Goal: Information Seeking & Learning: Learn about a topic

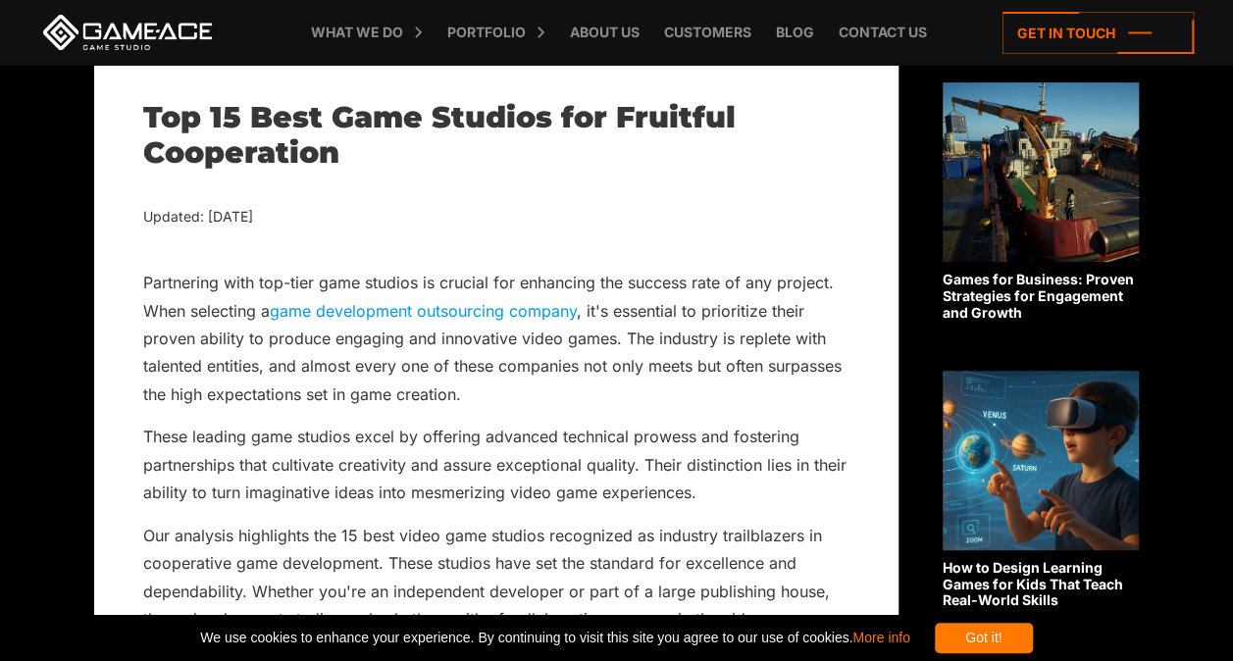
scroll to position [427, 0]
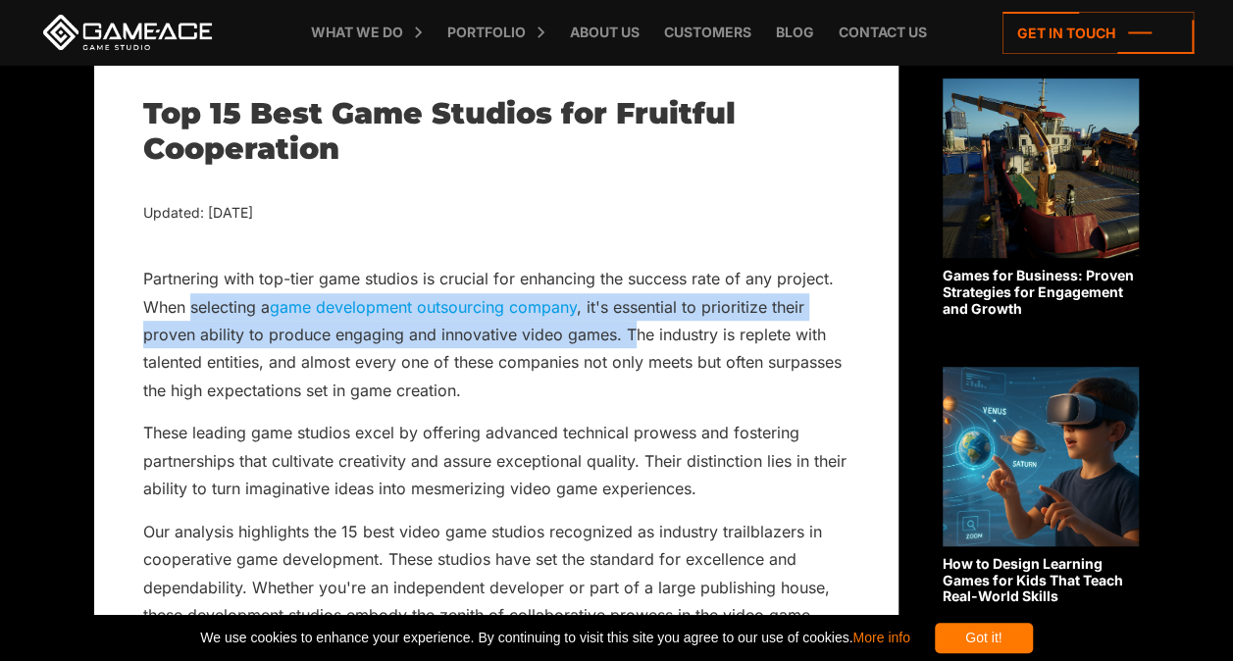
drag, startPoint x: 190, startPoint y: 309, endPoint x: 635, endPoint y: 328, distance: 445.6
click at [635, 328] on p "Partnering with top-tier game studios is crucial for enhancing the success rate…" at bounding box center [496, 334] width 706 height 139
click at [375, 331] on p "Partnering with top-tier game studios is crucial for enhancing the success rate…" at bounding box center [496, 334] width 706 height 139
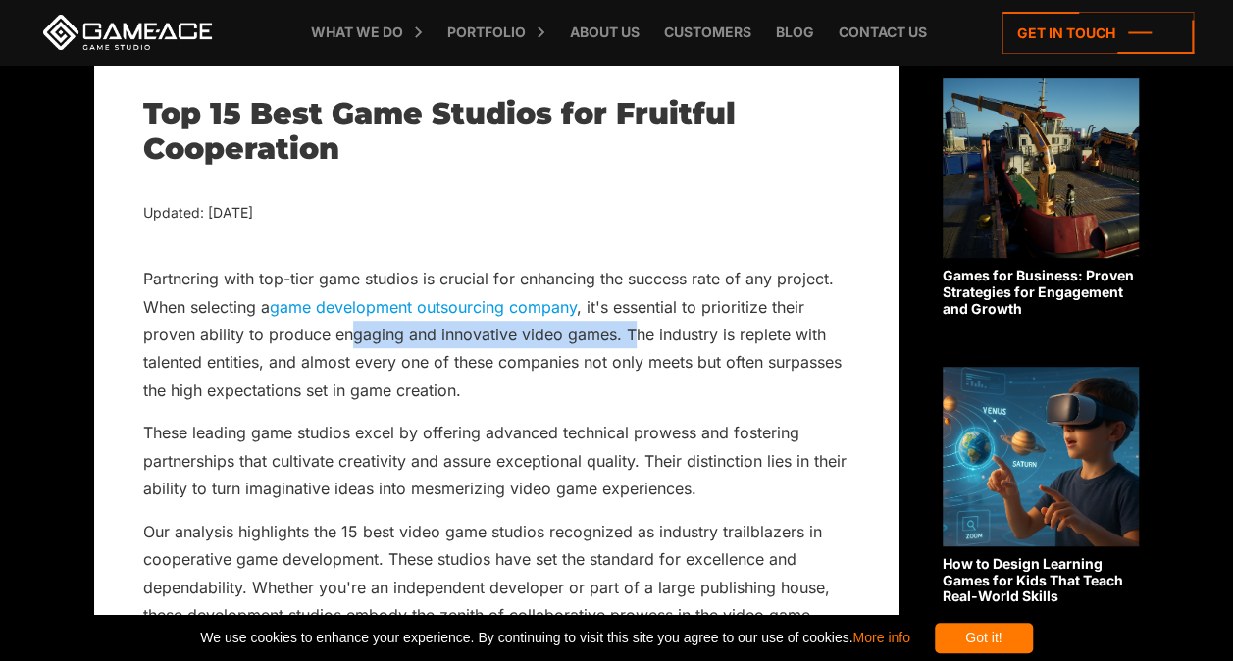
drag, startPoint x: 349, startPoint y: 334, endPoint x: 632, endPoint y: 339, distance: 282.5
click at [632, 339] on p "Partnering with top-tier game studios is crucial for enhancing the success rate…" at bounding box center [496, 334] width 706 height 139
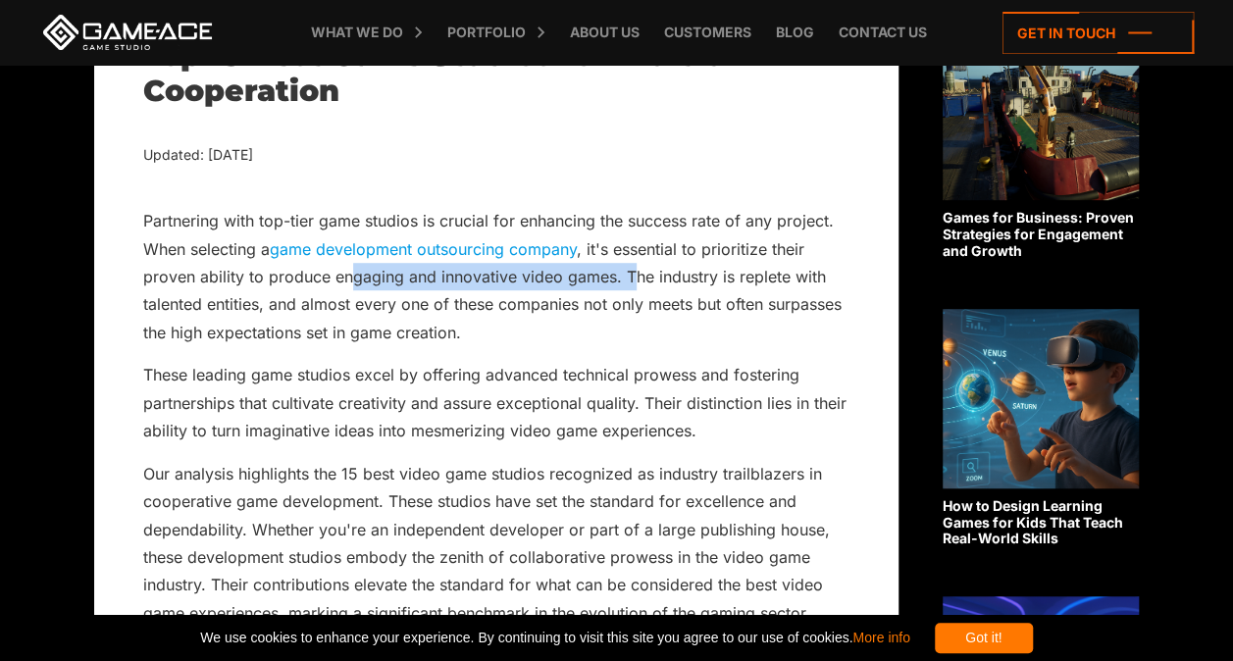
scroll to position [485, 0]
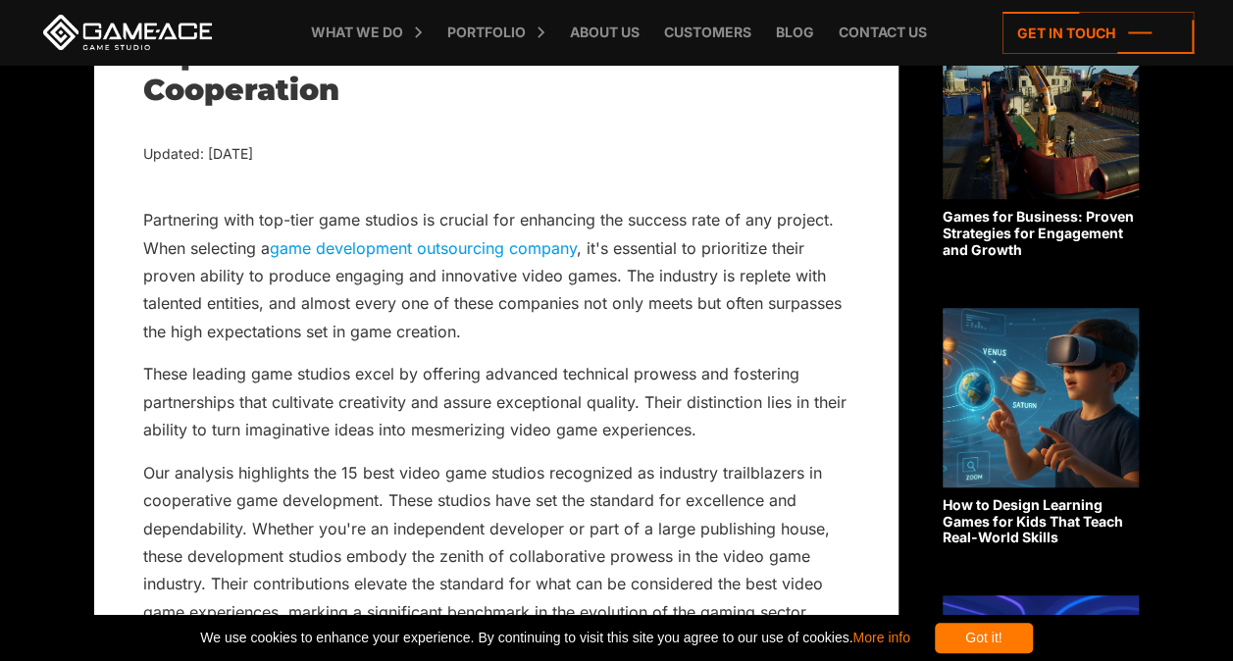
click at [408, 316] on p "Partnering with top-tier game studios is crucial for enhancing the success rate…" at bounding box center [496, 275] width 706 height 139
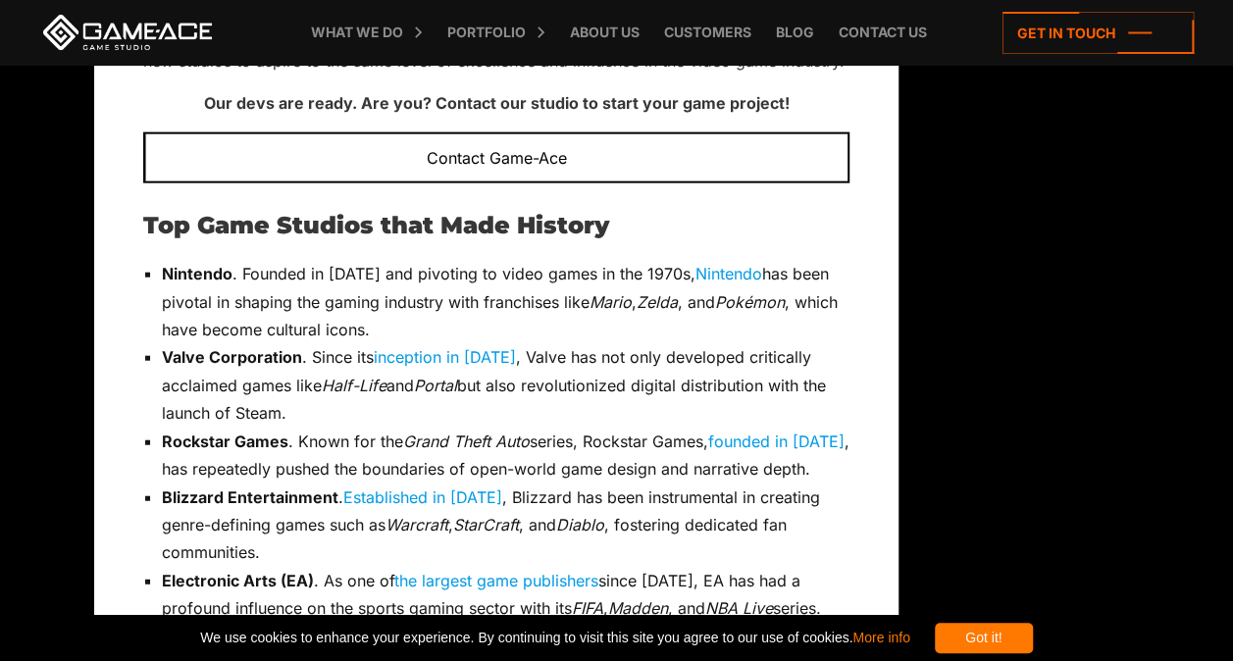
scroll to position [5923, 0]
drag, startPoint x: 165, startPoint y: 381, endPoint x: 299, endPoint y: 378, distance: 134.4
click at [299, 366] on strong "Valve Corporation" at bounding box center [232, 356] width 140 height 20
copy strong "Valve Corporation"
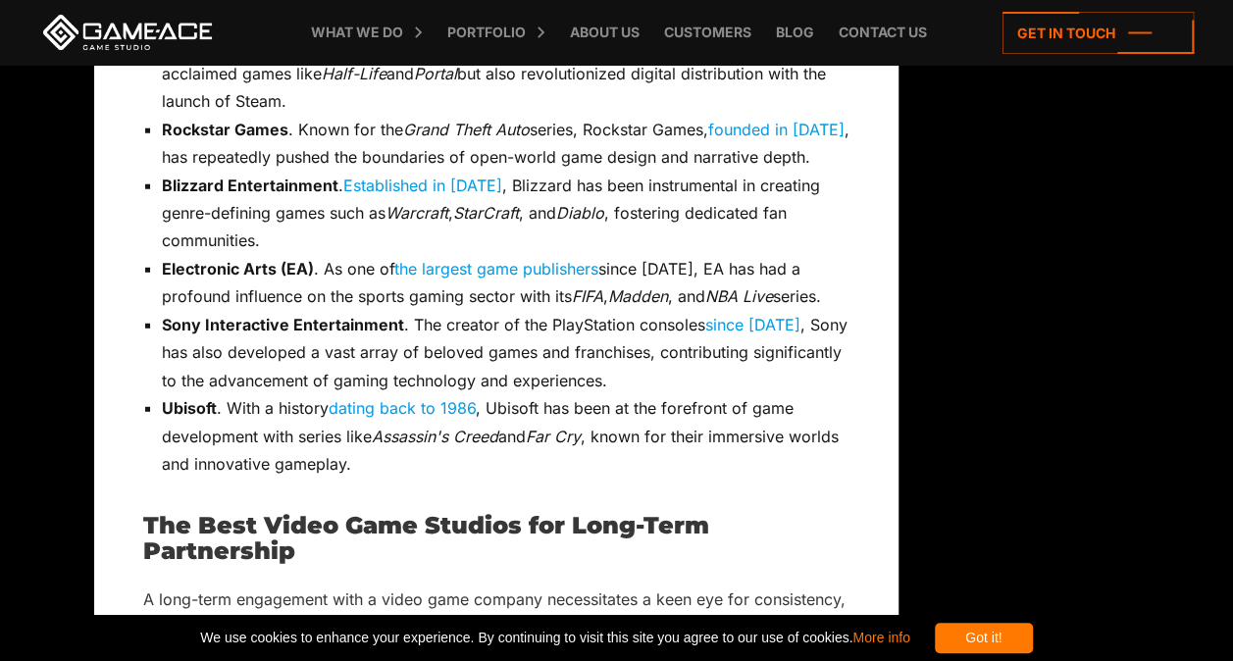
scroll to position [6235, 0]
drag, startPoint x: 166, startPoint y: 353, endPoint x: 241, endPoint y: 353, distance: 75.5
click at [241, 333] on strong "Sony Interactive Entertainment" at bounding box center [283, 324] width 242 height 20
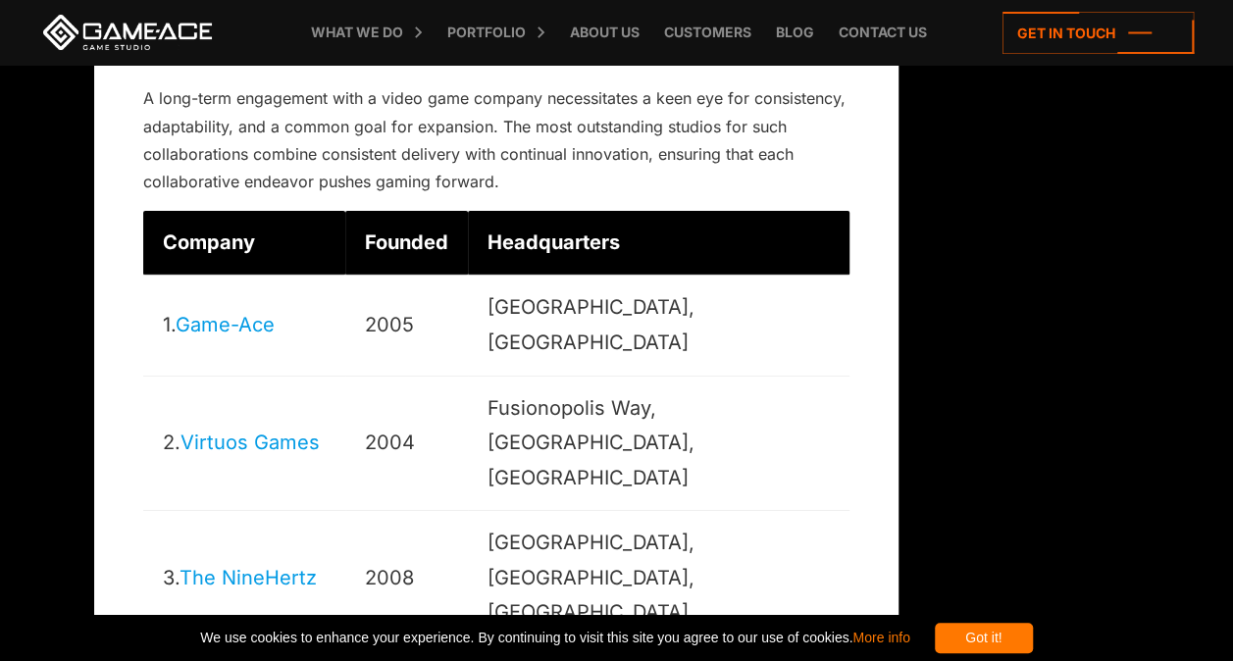
scroll to position [6737, 0]
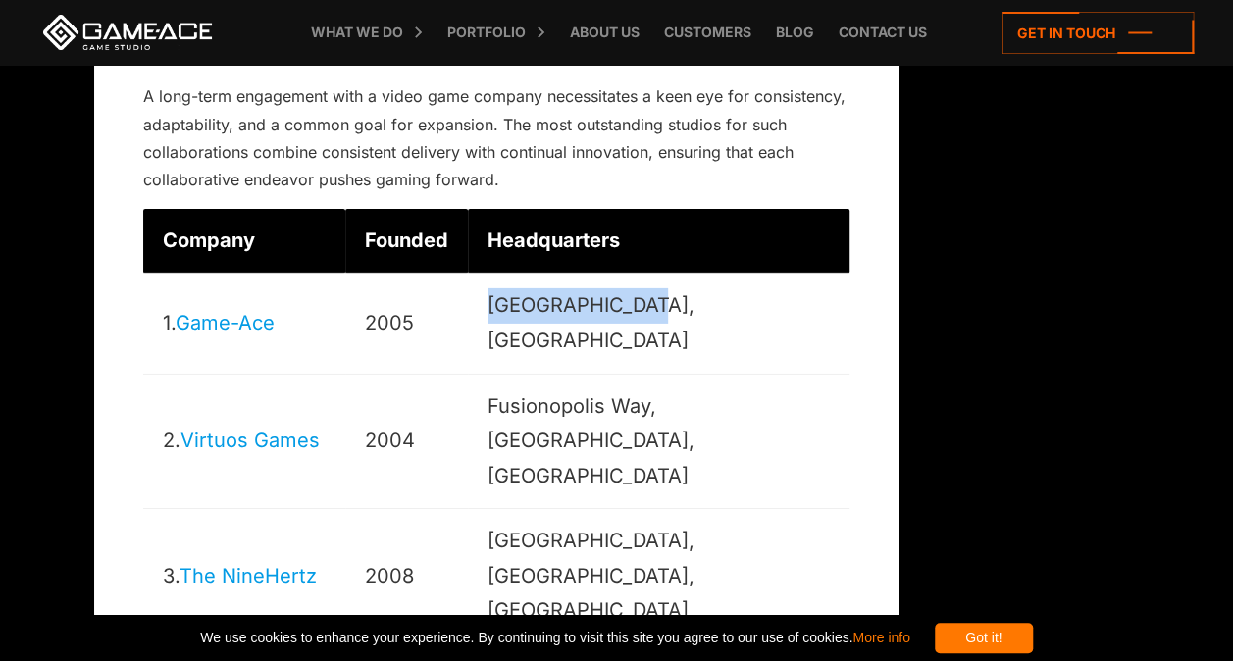
drag, startPoint x: 534, startPoint y: 337, endPoint x: 704, endPoint y: 335, distance: 170.7
click at [704, 335] on td "[GEOGRAPHIC_DATA], [GEOGRAPHIC_DATA]" at bounding box center [658, 324] width 381 height 100
copy td "[GEOGRAPHIC_DATA], [GEOGRAPHIC_DATA]"
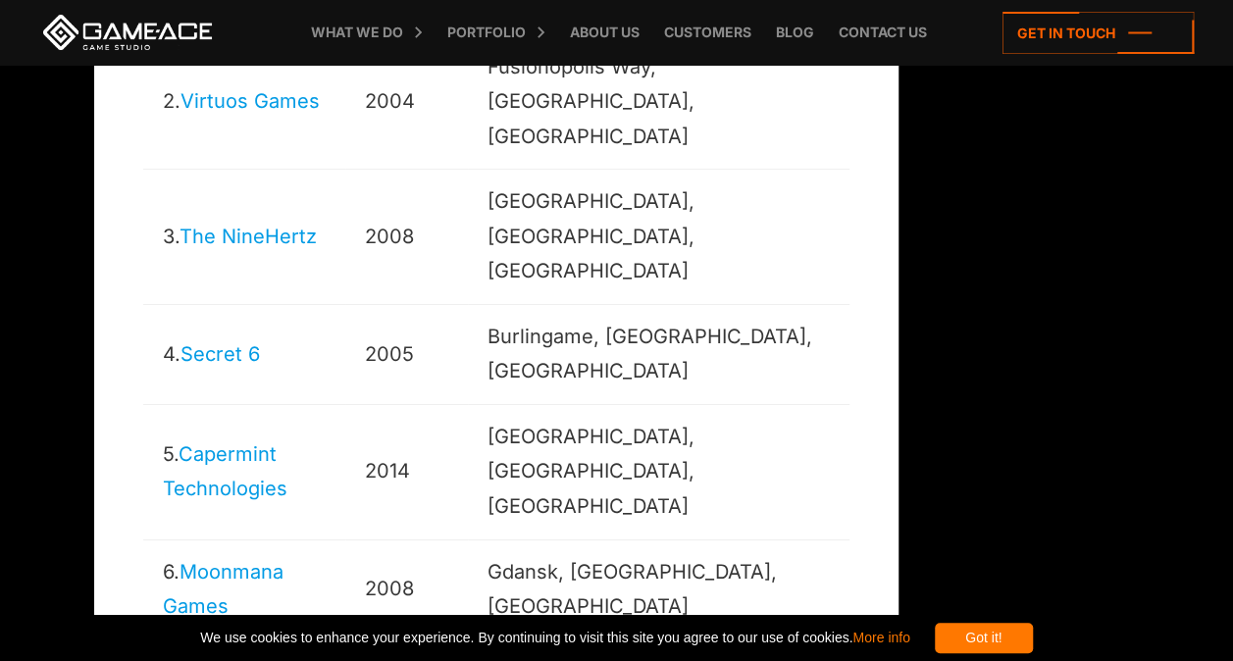
scroll to position [7080, 0]
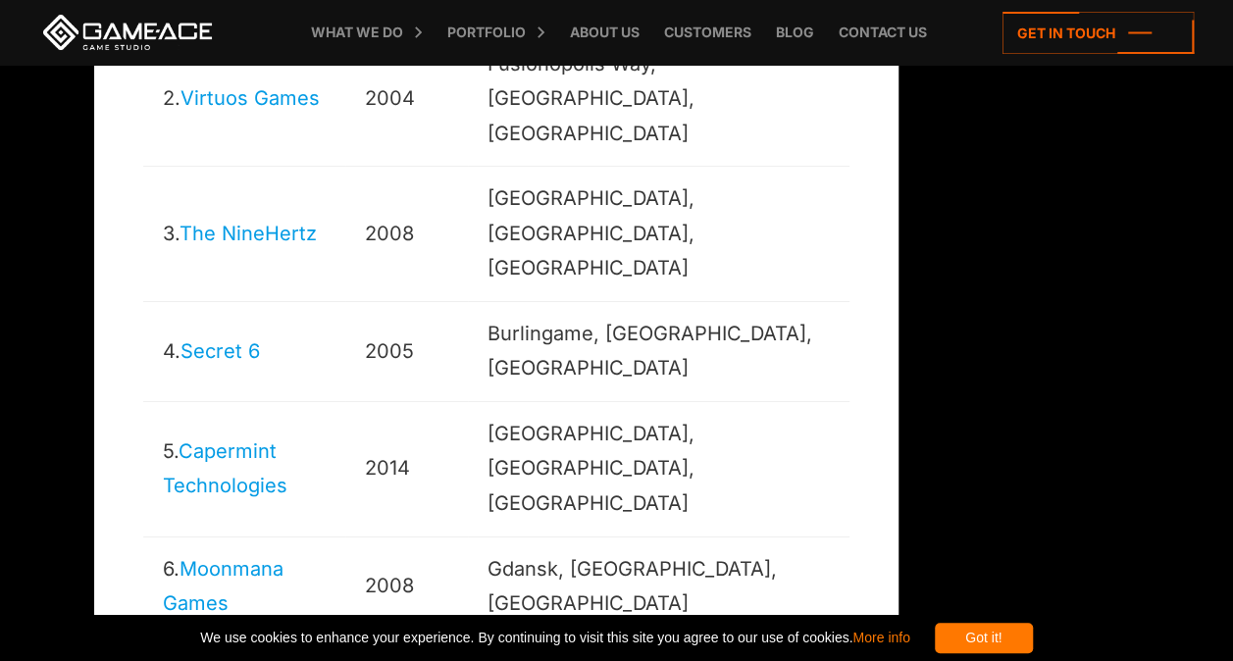
drag, startPoint x: 233, startPoint y: 304, endPoint x: 206, endPoint y: 291, distance: 30.3
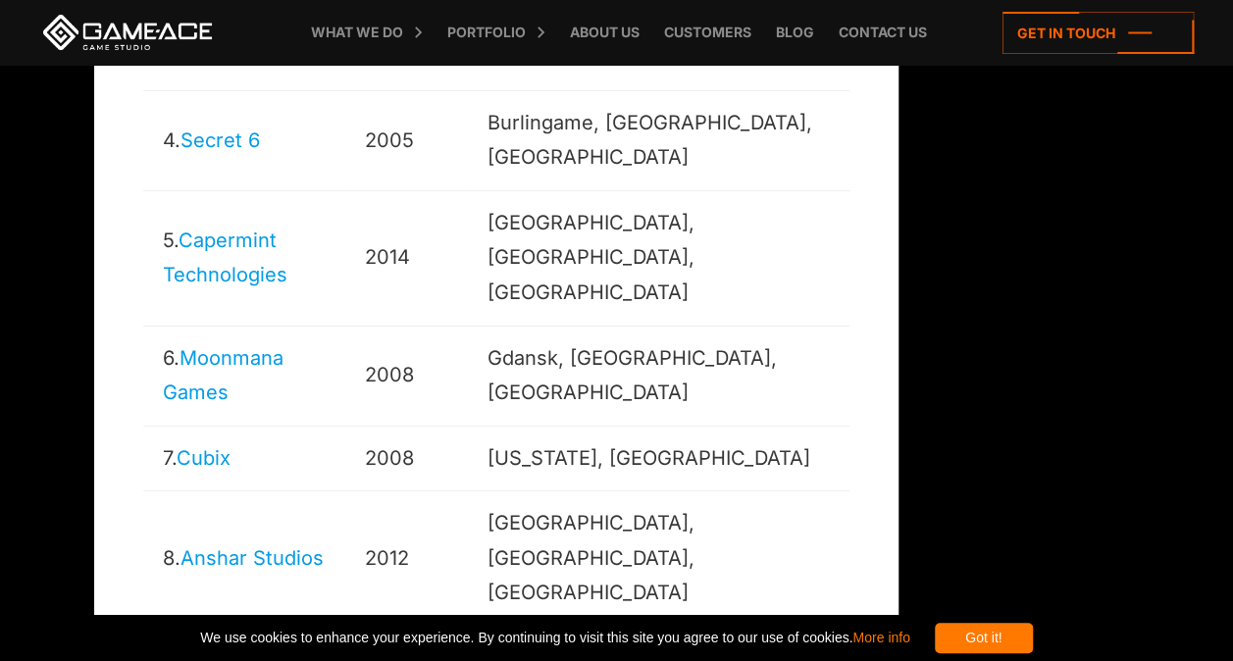
scroll to position [7289, 0]
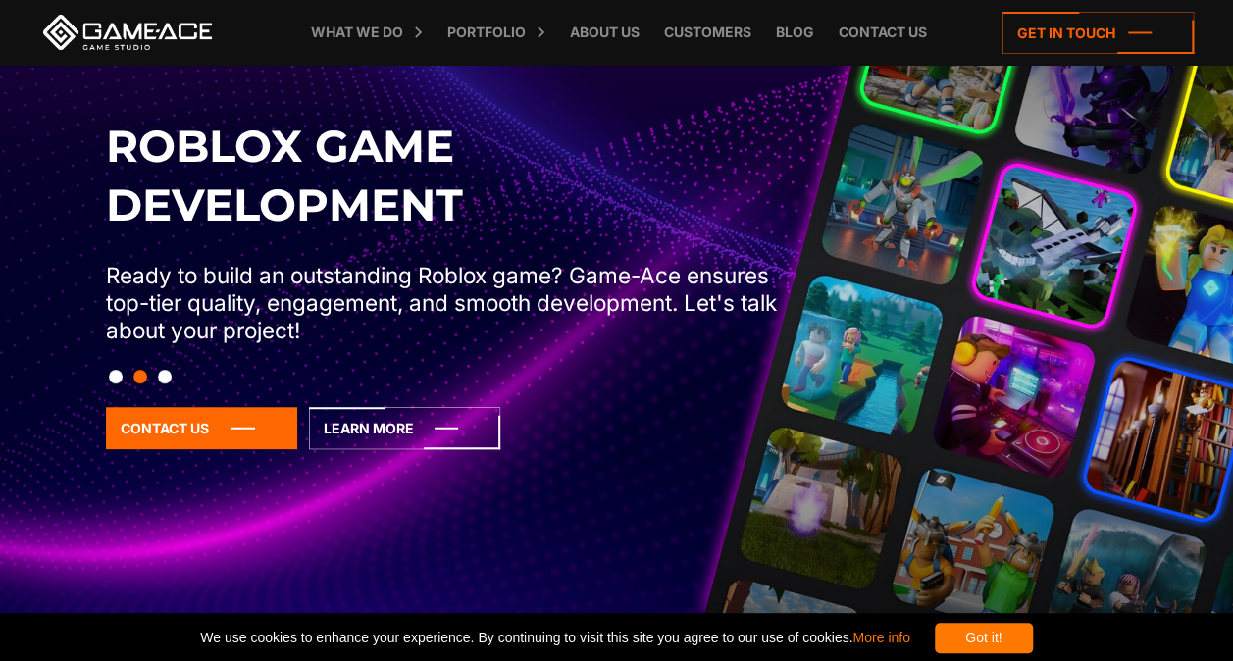
scroll to position [112, 0]
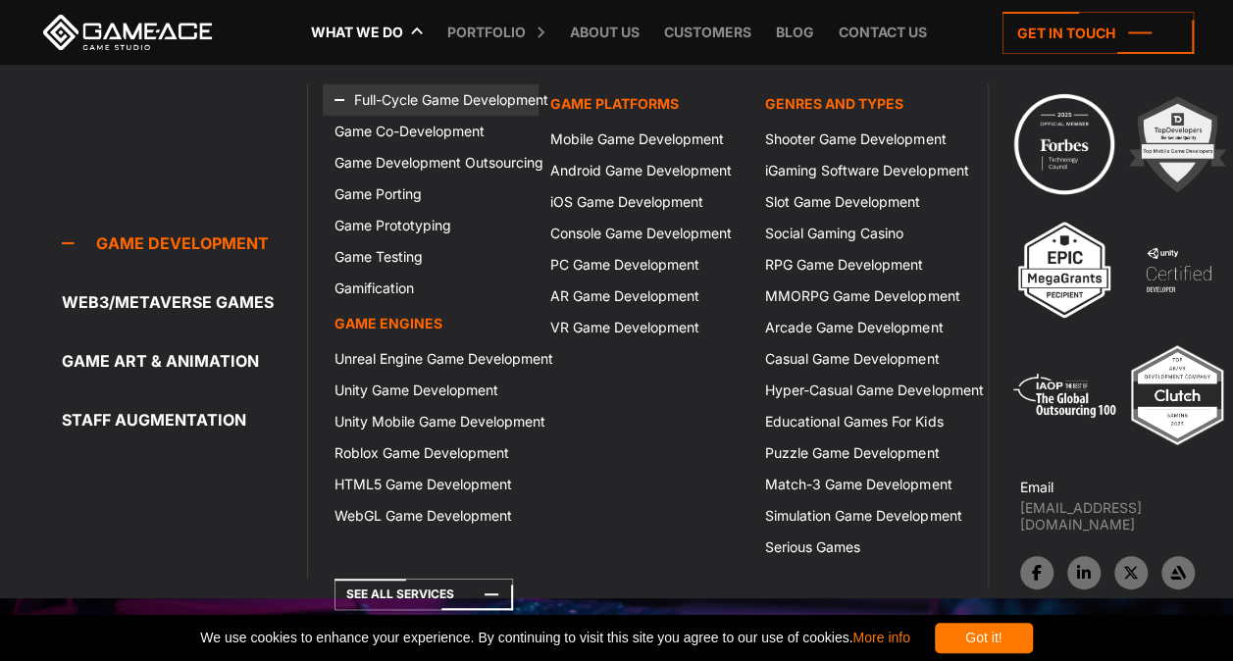
click at [420, 96] on link "Full-Cycle Game Development" at bounding box center [431, 99] width 216 height 31
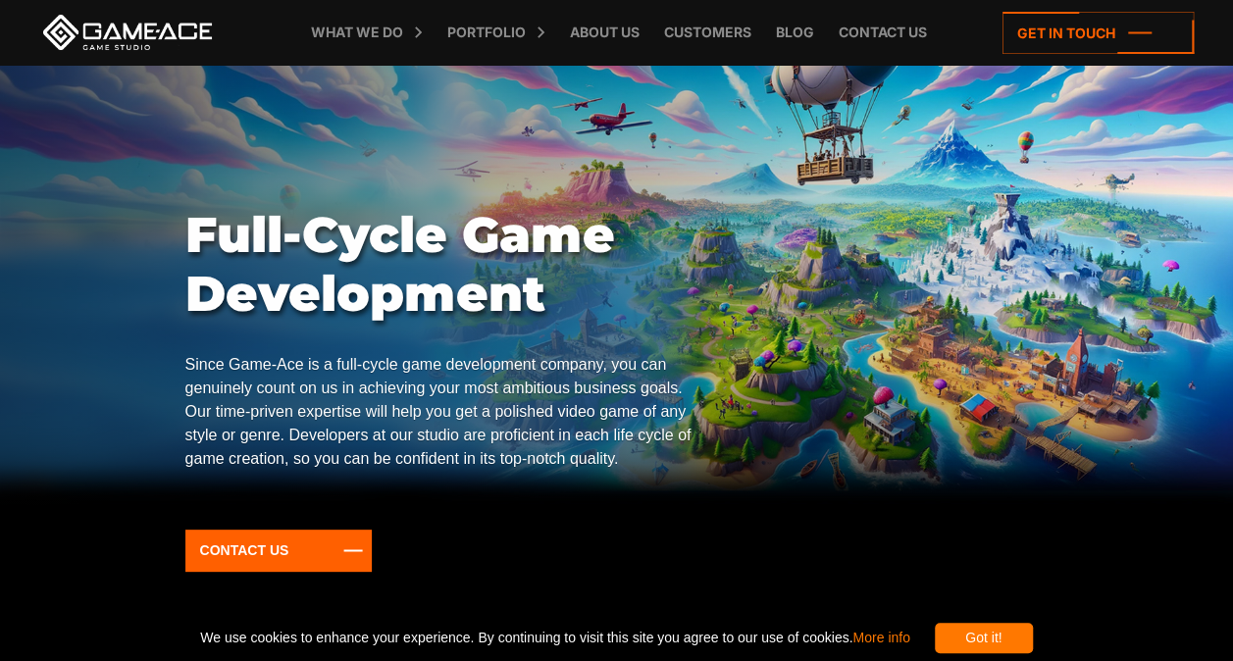
scroll to position [46, 0]
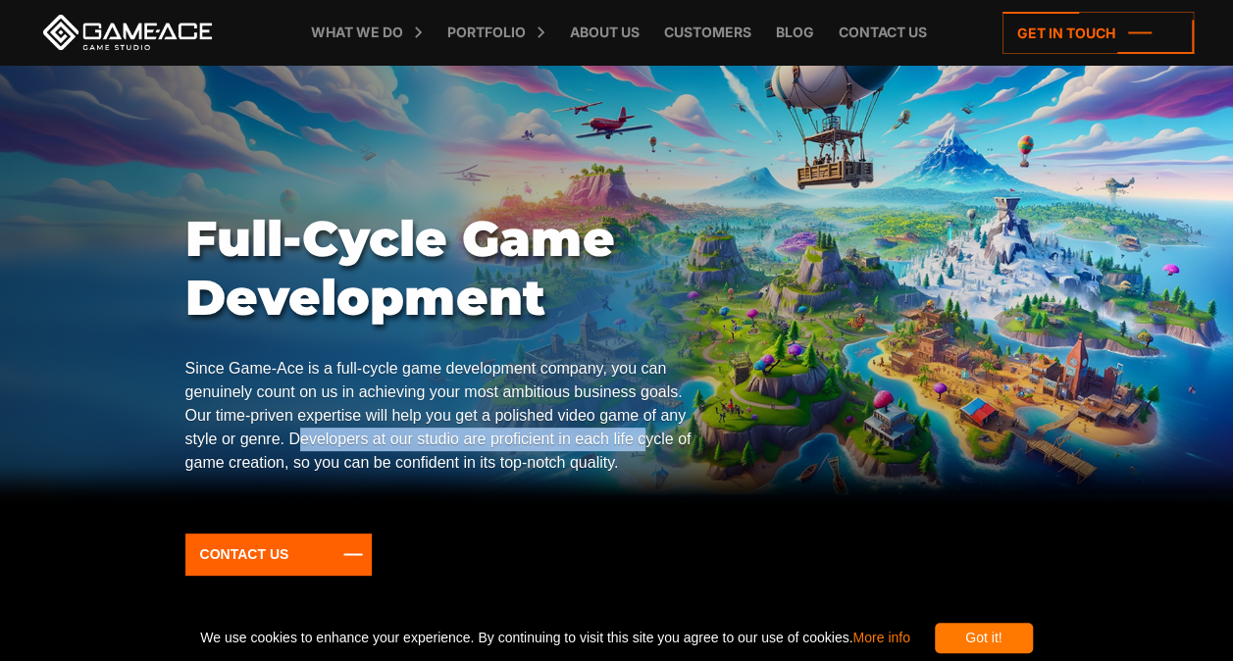
drag, startPoint x: 298, startPoint y: 438, endPoint x: 647, endPoint y: 439, distance: 349.1
click at [647, 439] on p "Since Game-Ace is a full-cycle game development company, you can genuinely coun…" at bounding box center [444, 416] width 518 height 118
click at [447, 447] on p "Since Game-Ace is a full-cycle game development company, you can genuinely coun…" at bounding box center [444, 416] width 518 height 118
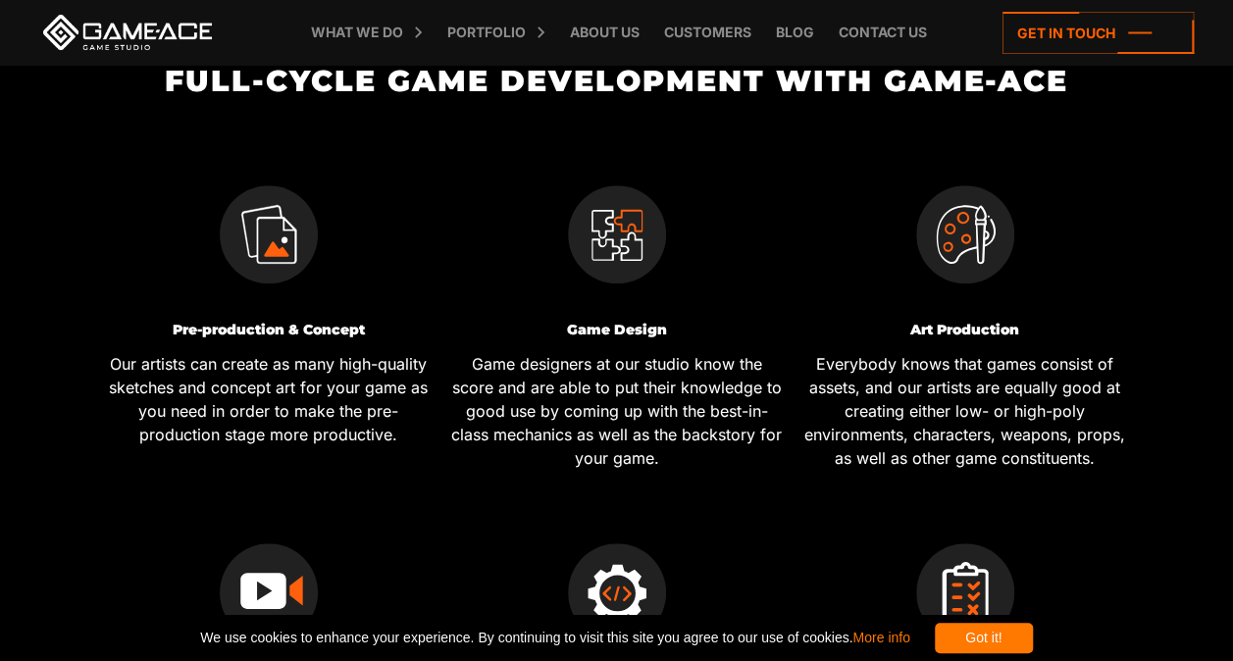
scroll to position [686, 0]
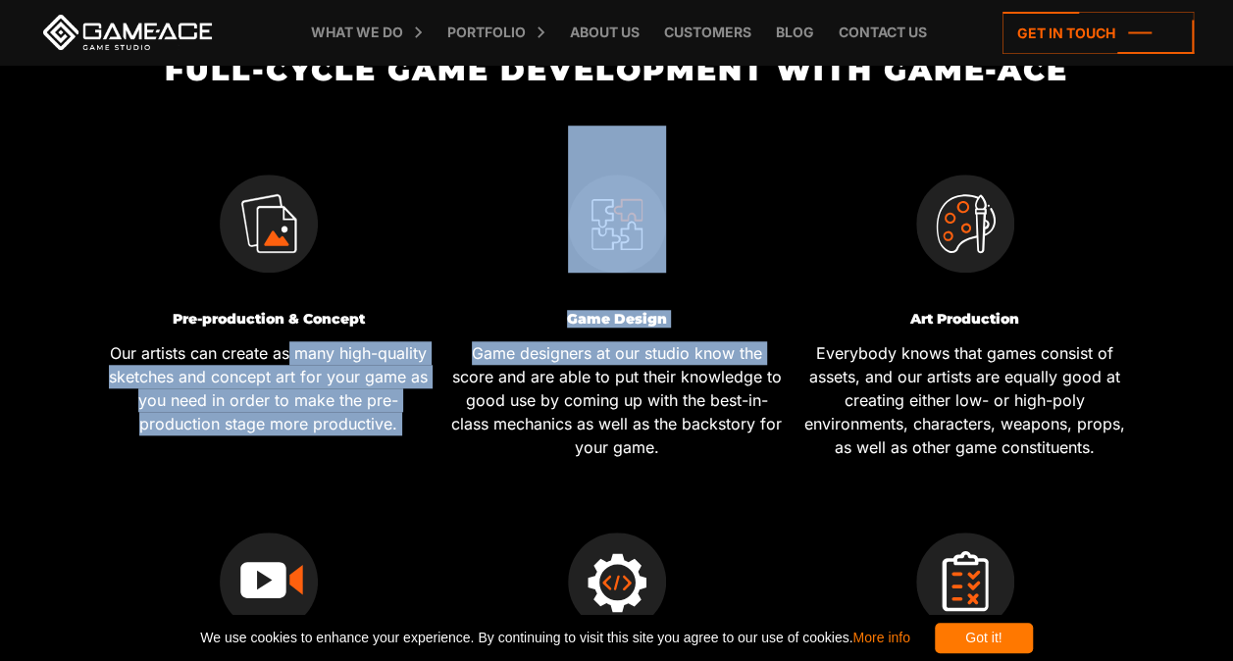
drag, startPoint x: 289, startPoint y: 355, endPoint x: 453, endPoint y: 367, distance: 164.2
click at [453, 367] on div "Pre-production & Concept Our artists can create as many high-quality sketches a…" at bounding box center [616, 484] width 1044 height 717
click at [259, 382] on p "Our artists can create as many high-quality sketches and concept art for your g…" at bounding box center [268, 388] width 333 height 94
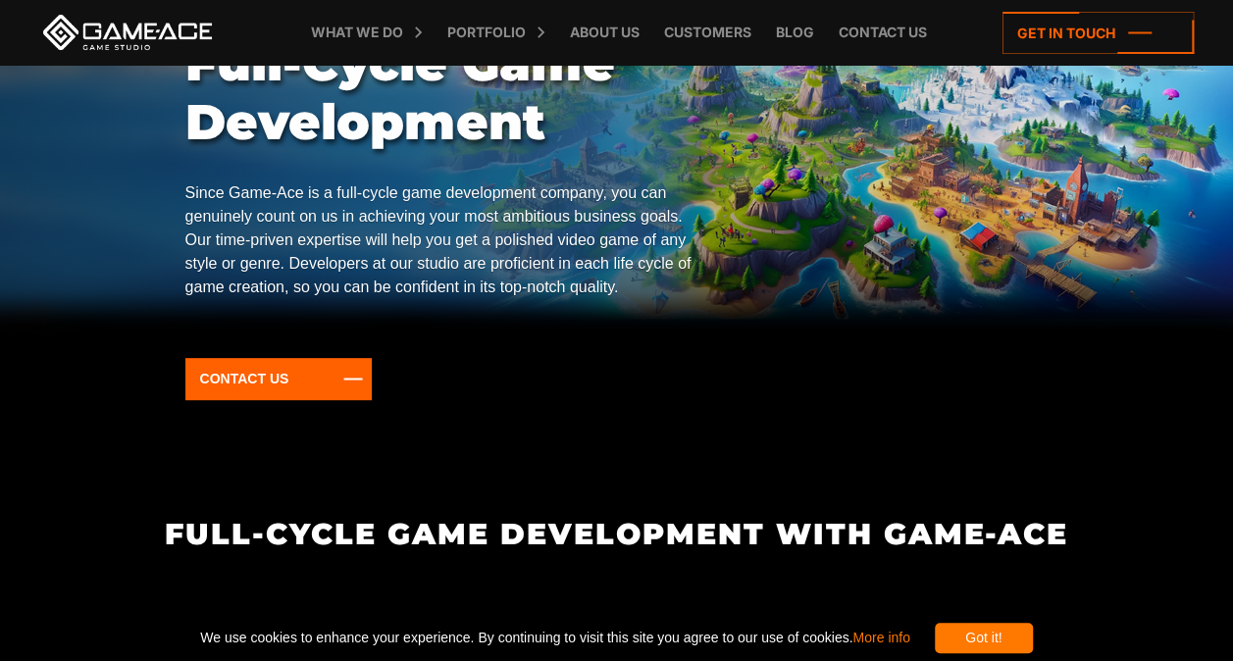
scroll to position [0, 0]
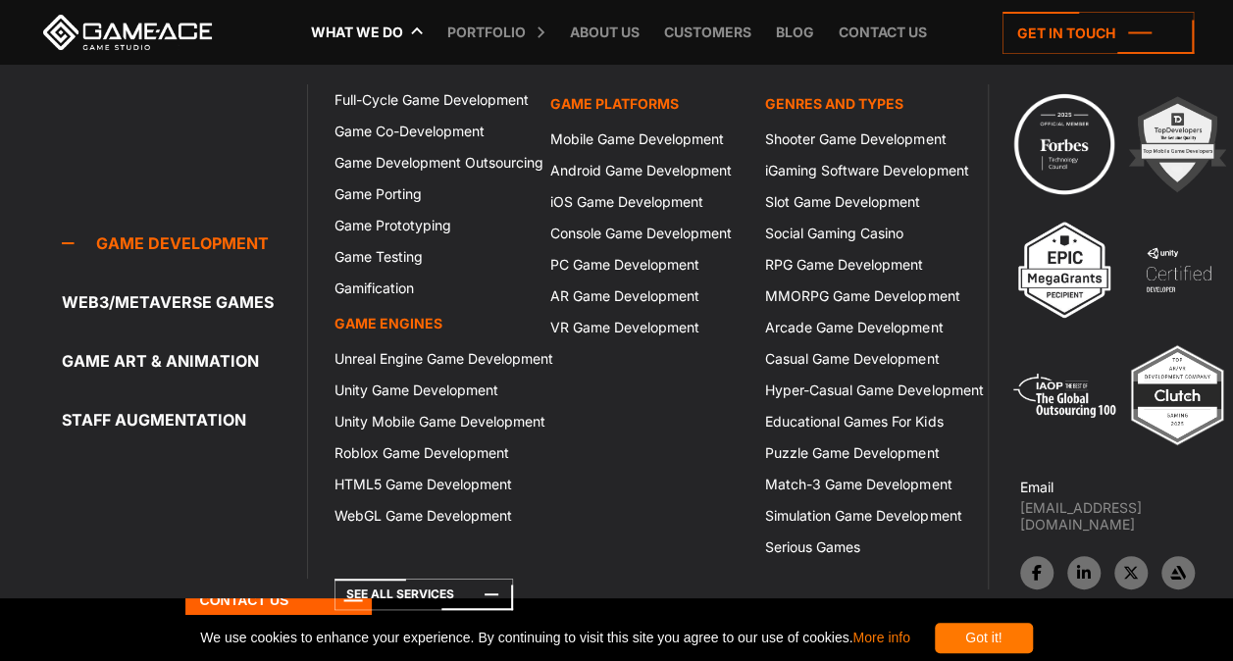
click at [367, 33] on link "What we do" at bounding box center [357, 32] width 112 height 65
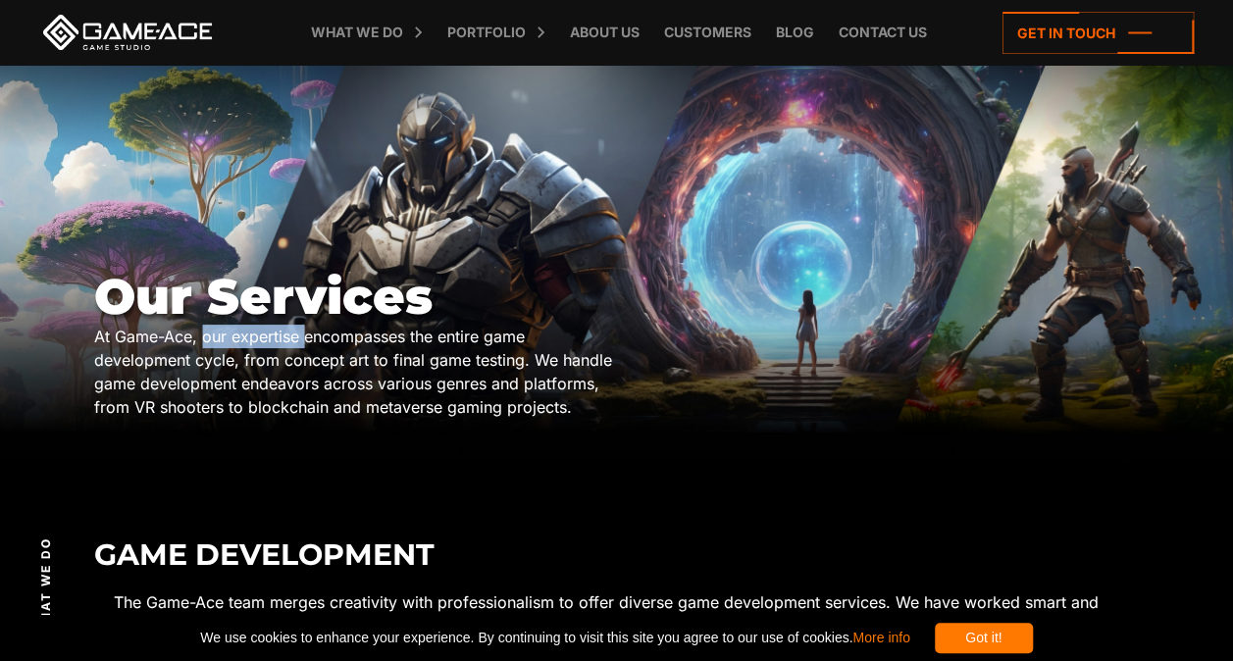
drag, startPoint x: 206, startPoint y: 337, endPoint x: 302, endPoint y: 337, distance: 96.1
click at [302, 337] on div "At Game-Ace, our expertise encompasses the entire game development cycle, from …" at bounding box center [355, 372] width 523 height 94
click at [302, 334] on div "At Game-Ace, our expertise encompasses the entire game development cycle, from …" at bounding box center [355, 372] width 523 height 94
click at [300, 336] on div "At Game-Ace, our expertise encompasses the entire game development cycle, from …" at bounding box center [355, 372] width 523 height 94
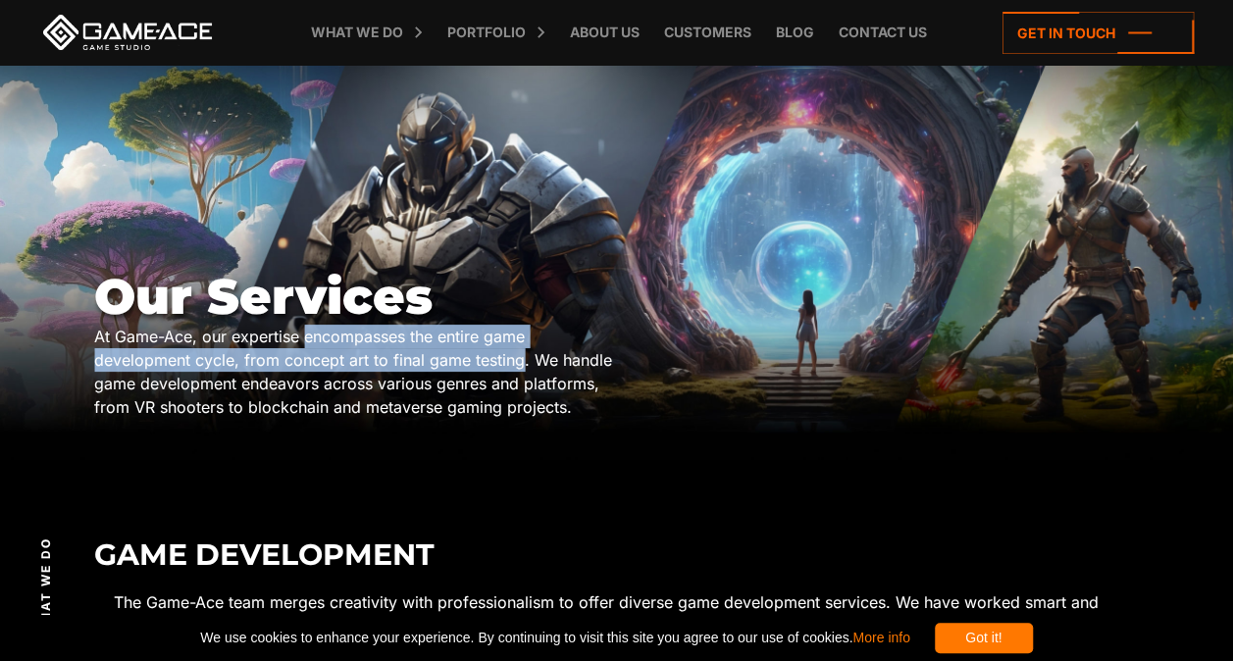
drag, startPoint x: 306, startPoint y: 336, endPoint x: 520, endPoint y: 366, distance: 215.8
click at [520, 366] on div "At Game-Ace, our expertise encompasses the entire game development cycle, from …" at bounding box center [355, 372] width 523 height 94
copy div "encompasses the entire game development cycle, from concept art to final game t…"
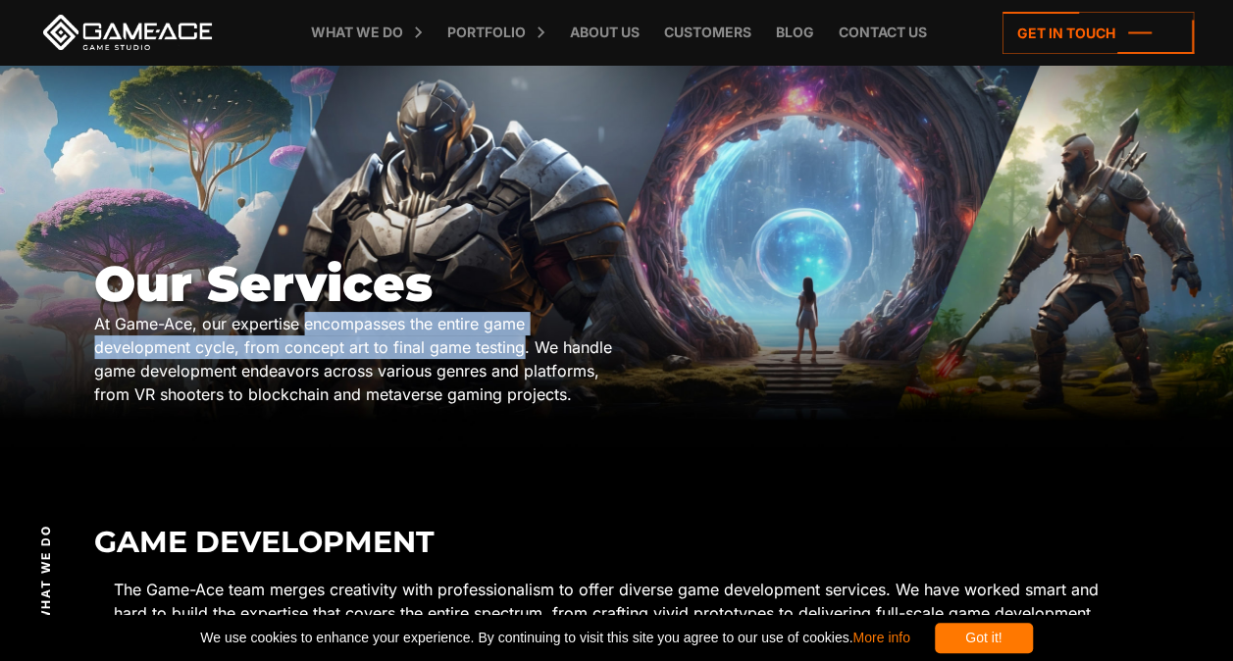
scroll to position [8, 0]
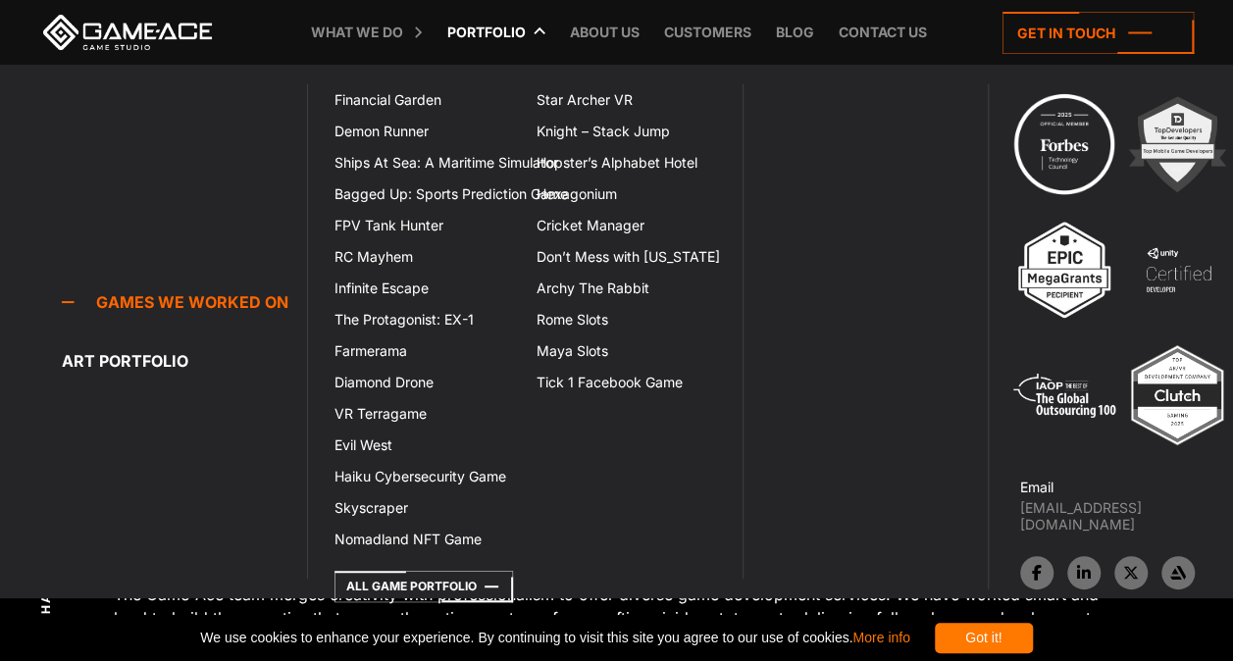
click at [474, 25] on link "Portfolio" at bounding box center [486, 32] width 98 height 65
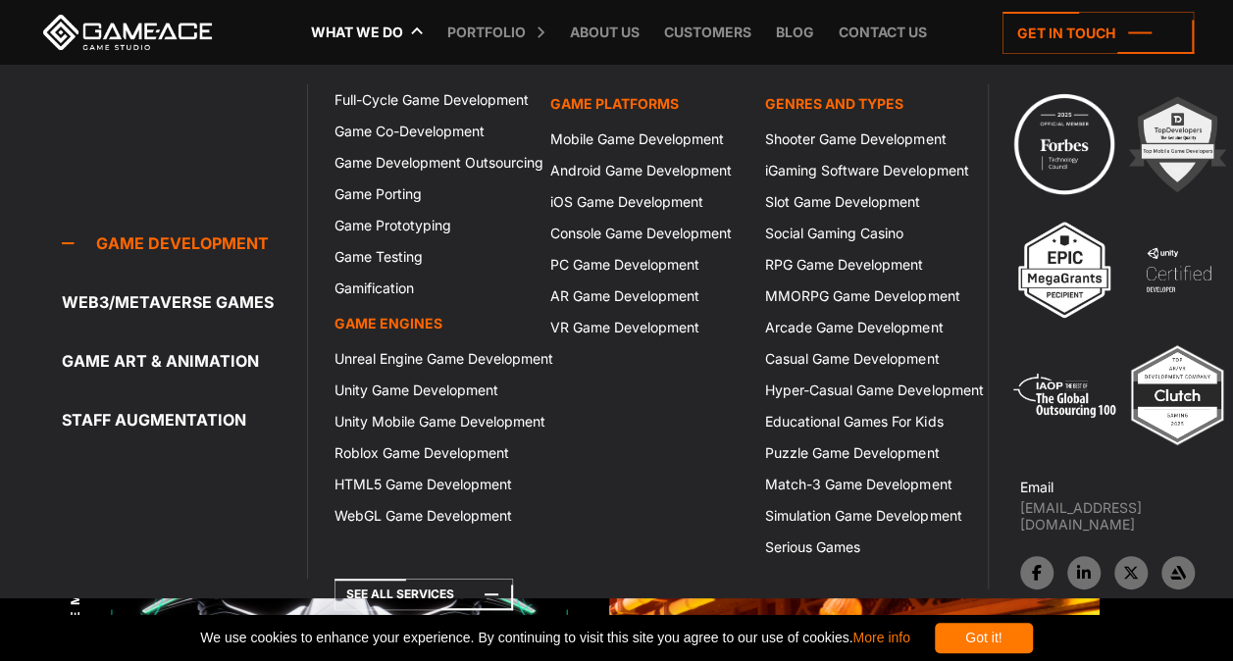
click at [360, 29] on link "What we do" at bounding box center [357, 32] width 112 height 65
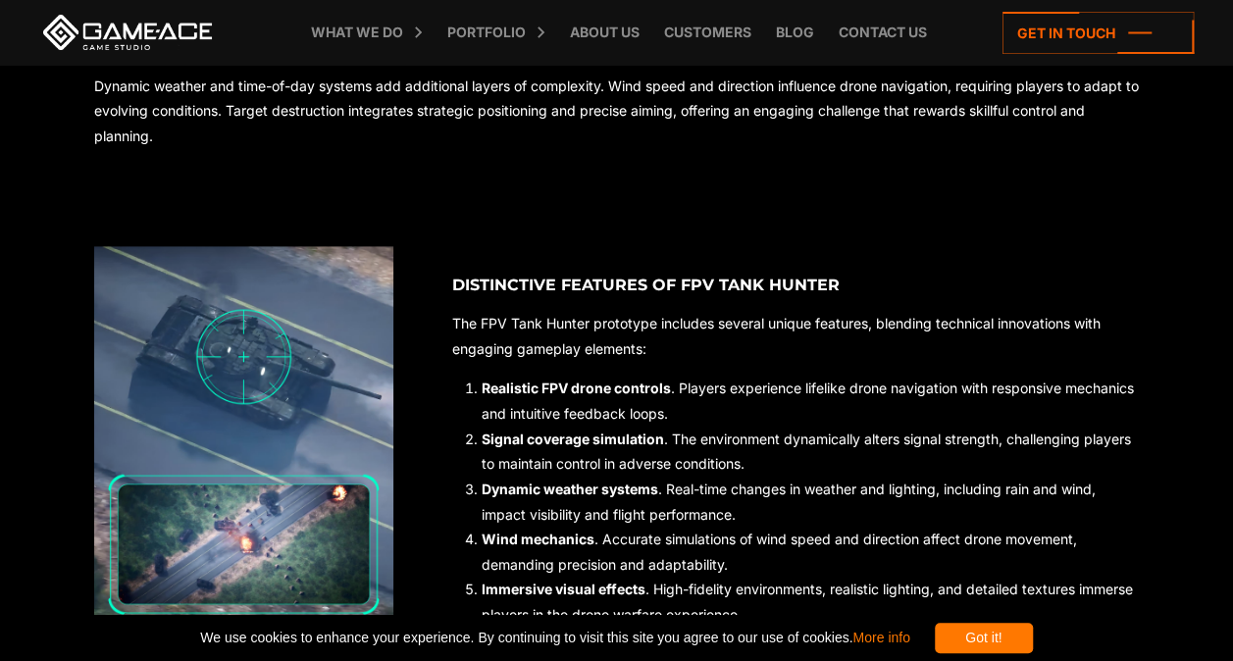
scroll to position [1187, 0]
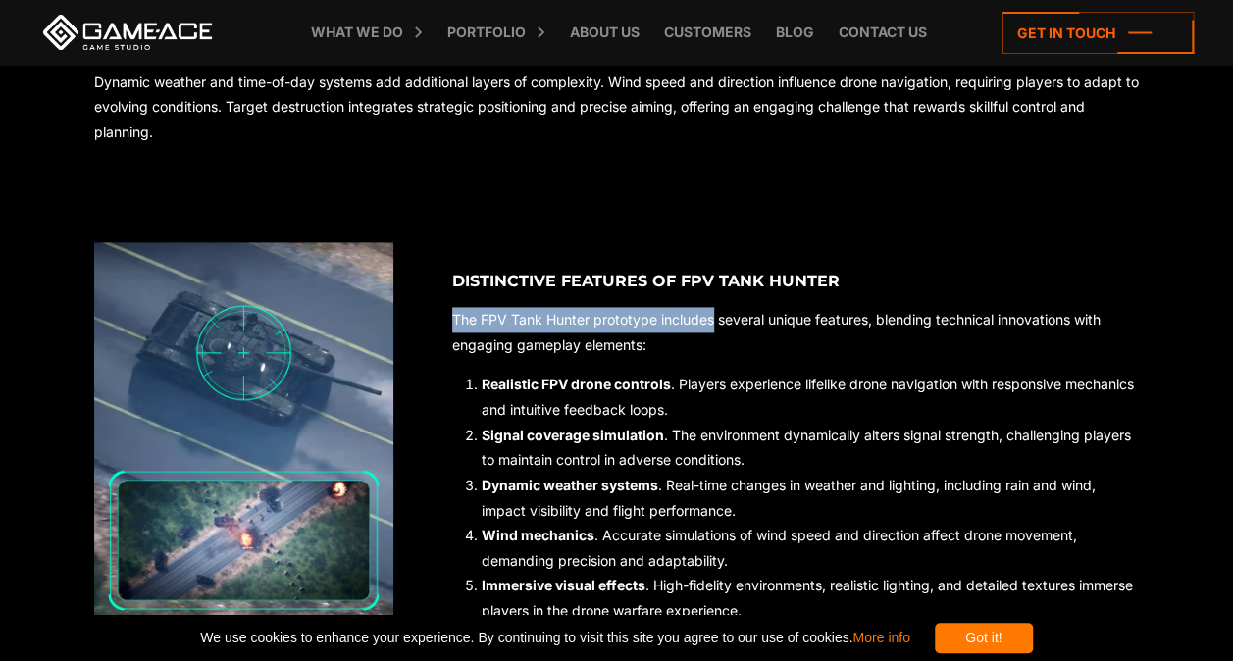
drag, startPoint x: 455, startPoint y: 318, endPoint x: 717, endPoint y: 313, distance: 261.9
click at [717, 313] on p "The FPV Tank Hunter prototype includes several unique features, blending techni…" at bounding box center [795, 332] width 686 height 50
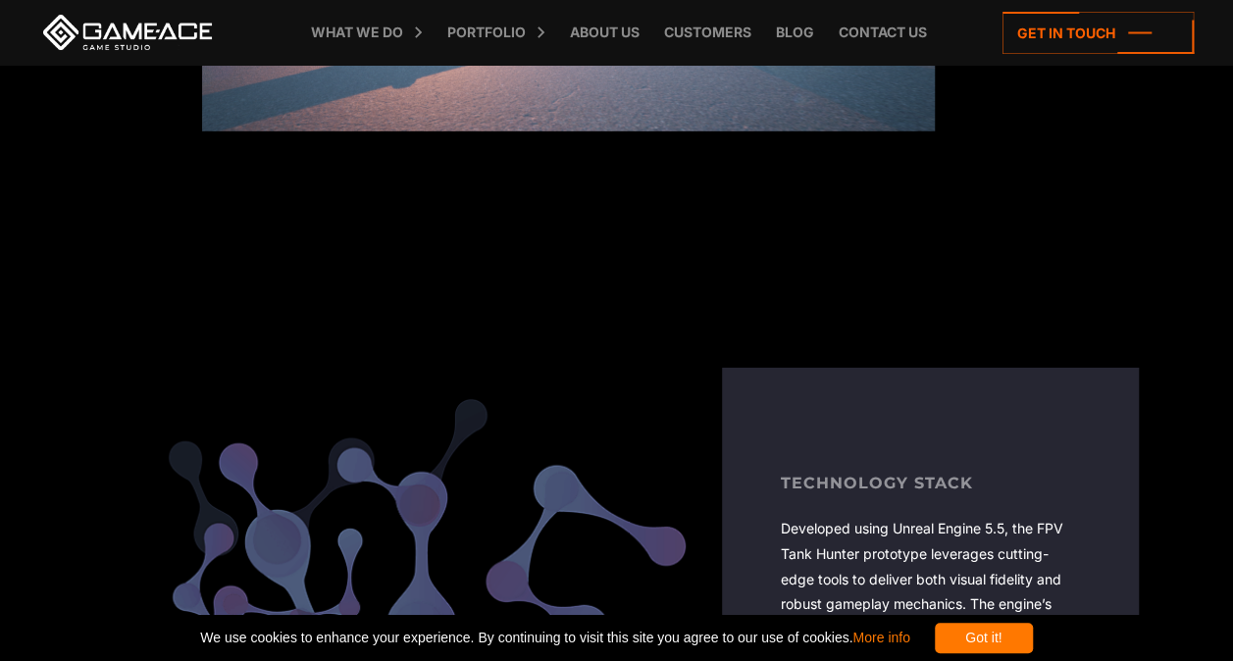
scroll to position [2970, 0]
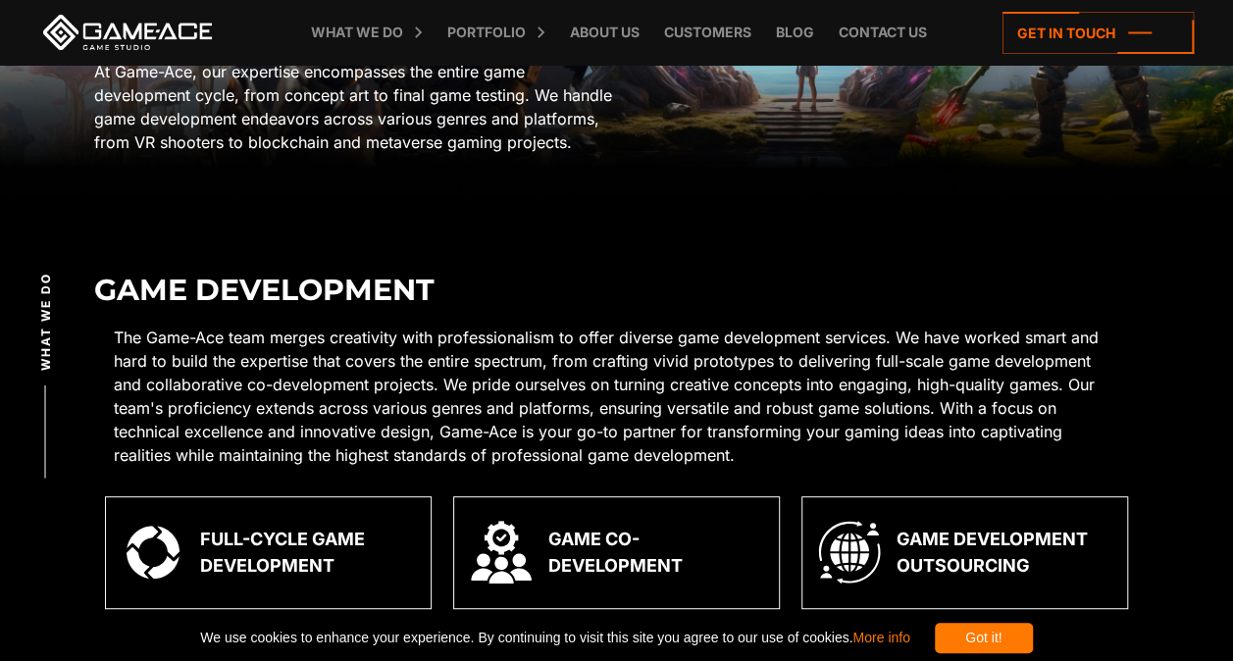
scroll to position [115, 0]
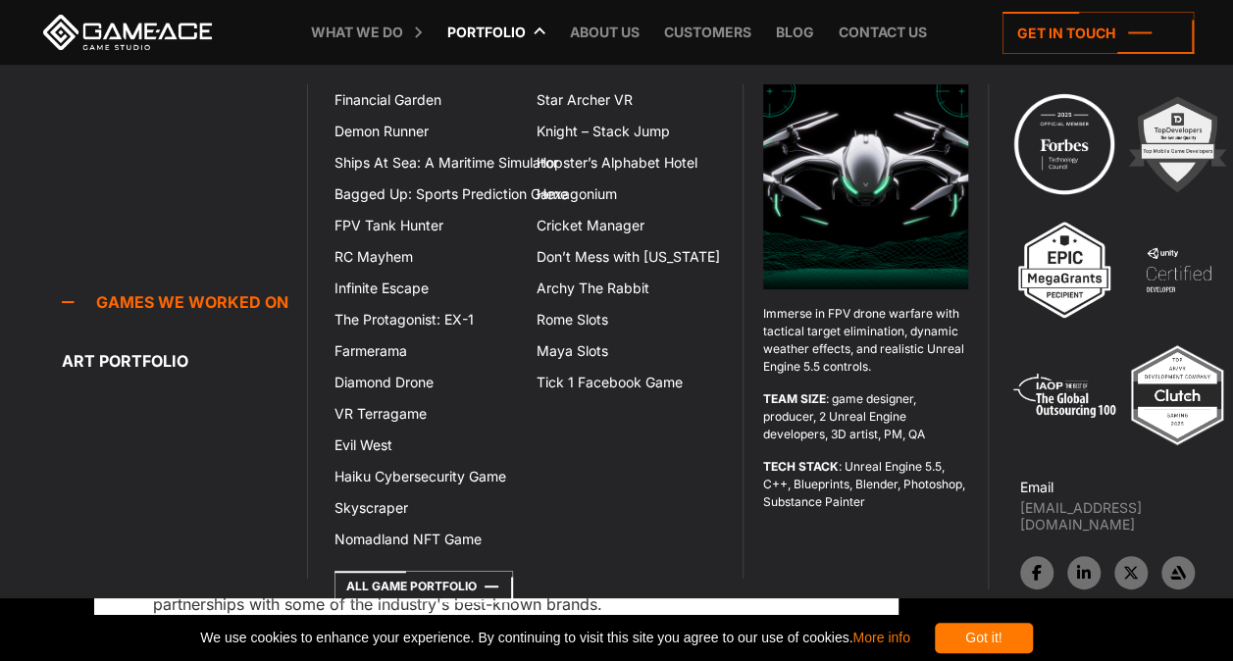
scroll to position [9695, 0]
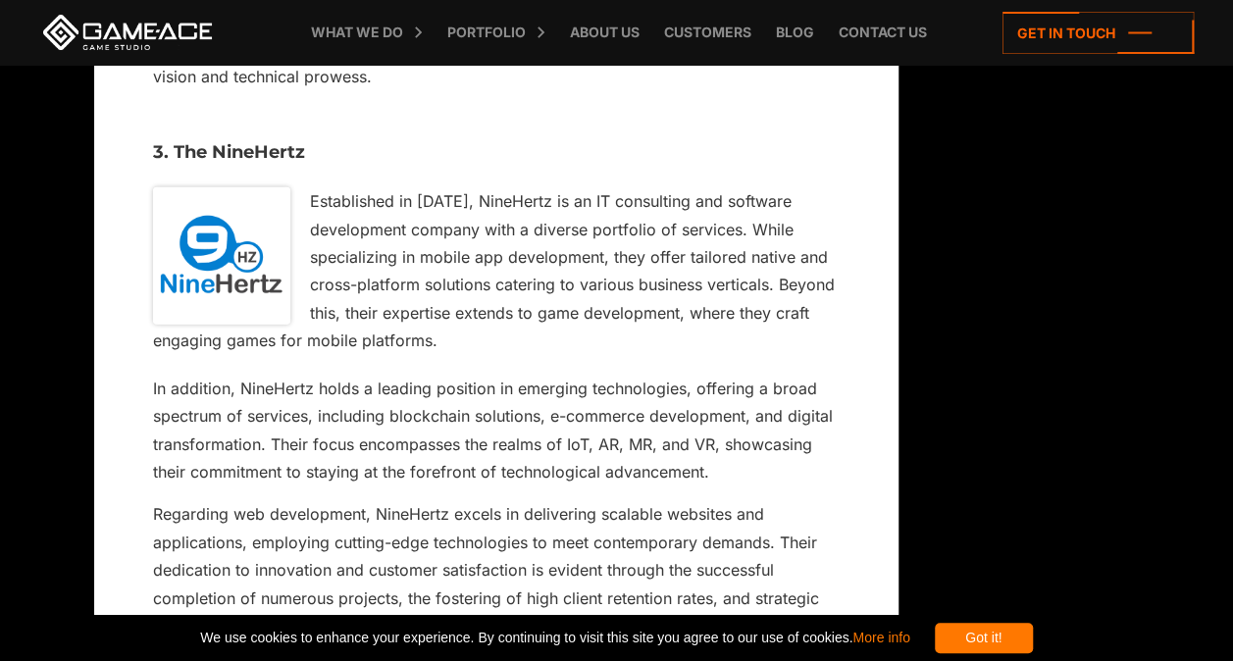
drag, startPoint x: 529, startPoint y: 228, endPoint x: 787, endPoint y: 221, distance: 258.0
drag, startPoint x: 537, startPoint y: 253, endPoint x: 790, endPoint y: 263, distance: 253.2
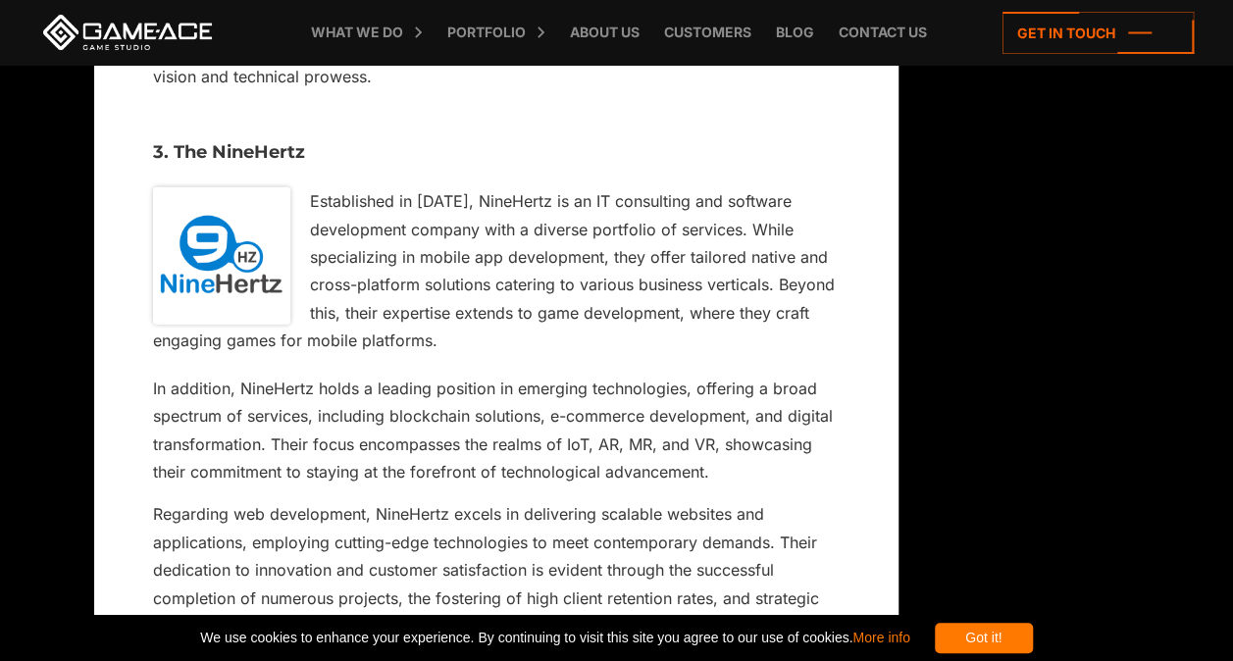
drag, startPoint x: 669, startPoint y: 280, endPoint x: 796, endPoint y: 276, distance: 127.6
drag, startPoint x: 484, startPoint y: 306, endPoint x: 817, endPoint y: 316, distance: 332.6
drag, startPoint x: 304, startPoint y: 374, endPoint x: 796, endPoint y: 408, distance: 493.5
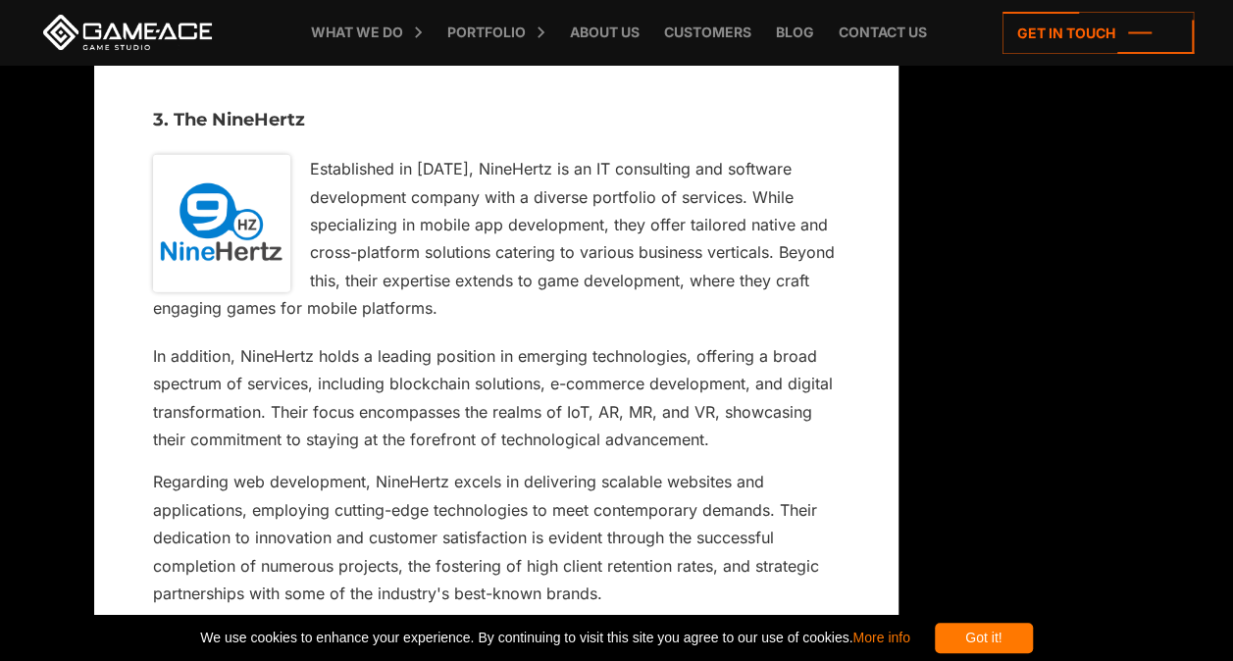
scroll to position [9716, 0]
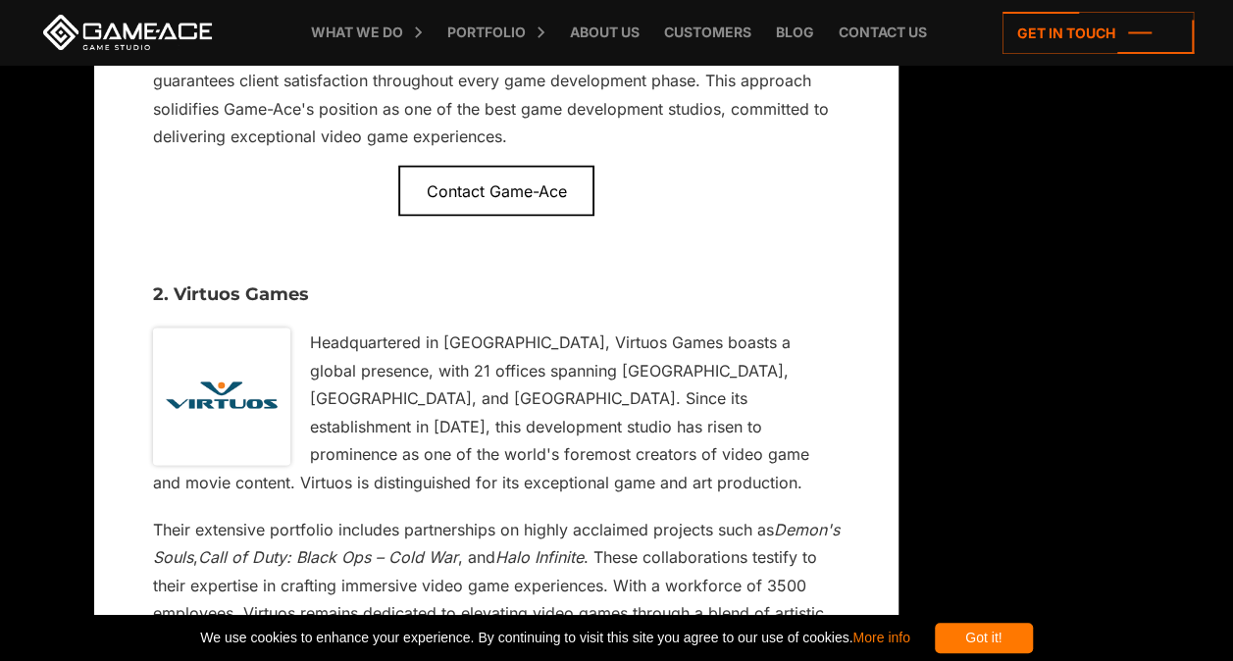
scroll to position [9130, 0]
drag, startPoint x: 333, startPoint y: 258, endPoint x: 818, endPoint y: 274, distance: 484.7
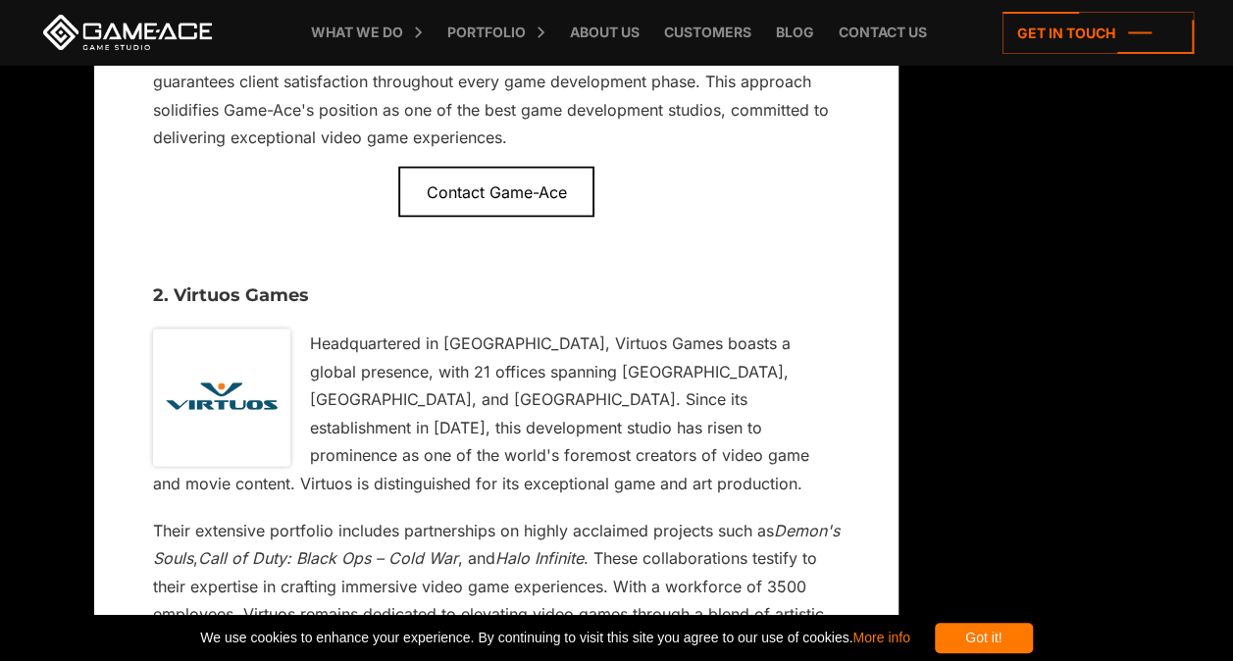
drag, startPoint x: 255, startPoint y: 179, endPoint x: 180, endPoint y: 194, distance: 76.0
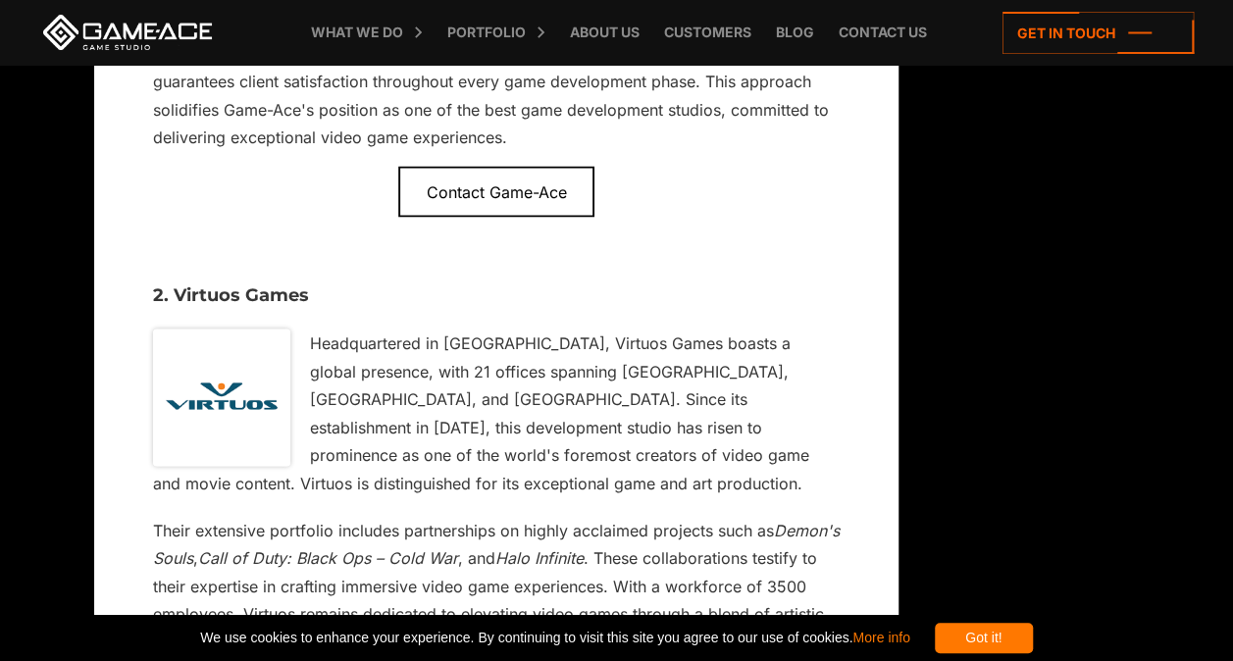
drag, startPoint x: 175, startPoint y: 186, endPoint x: 353, endPoint y: 178, distance: 178.7
copy h3 "The NineHertz"
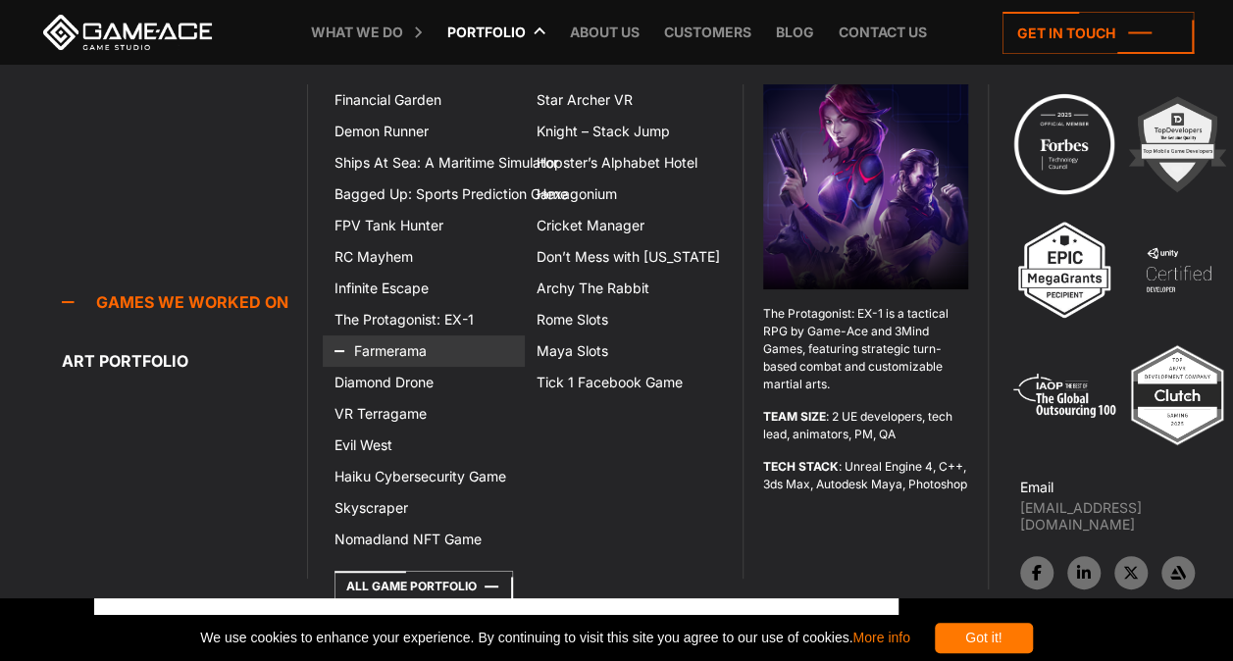
scroll to position [9215, 0]
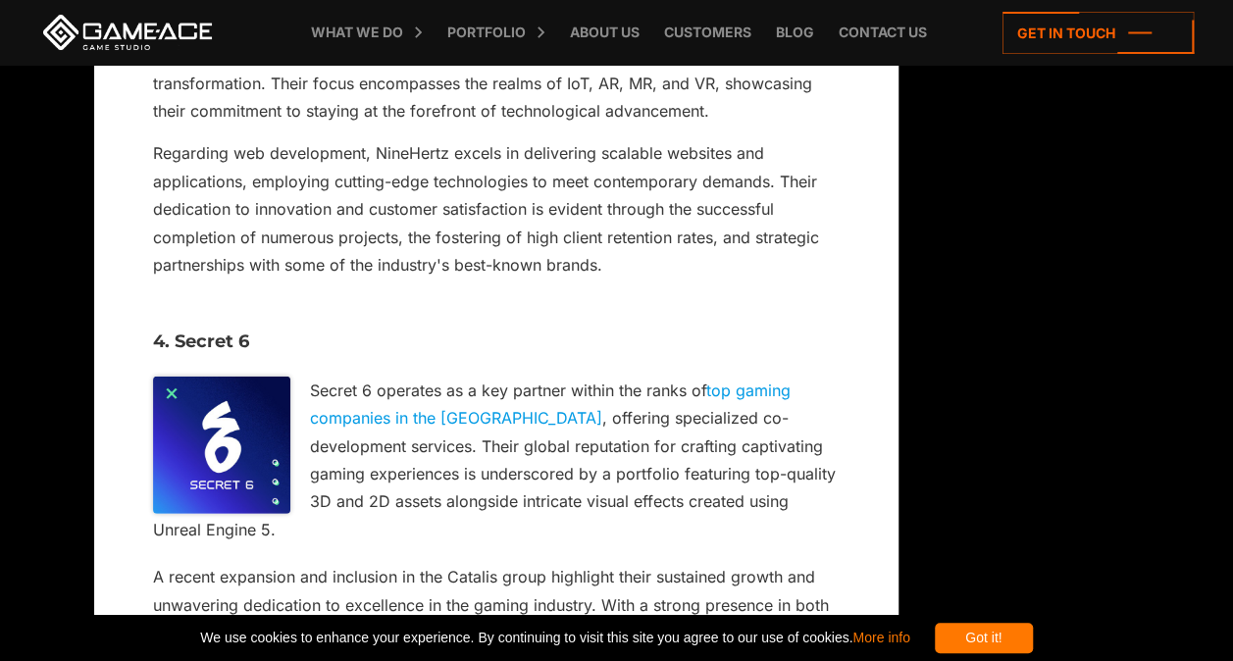
scroll to position [10093, 0]
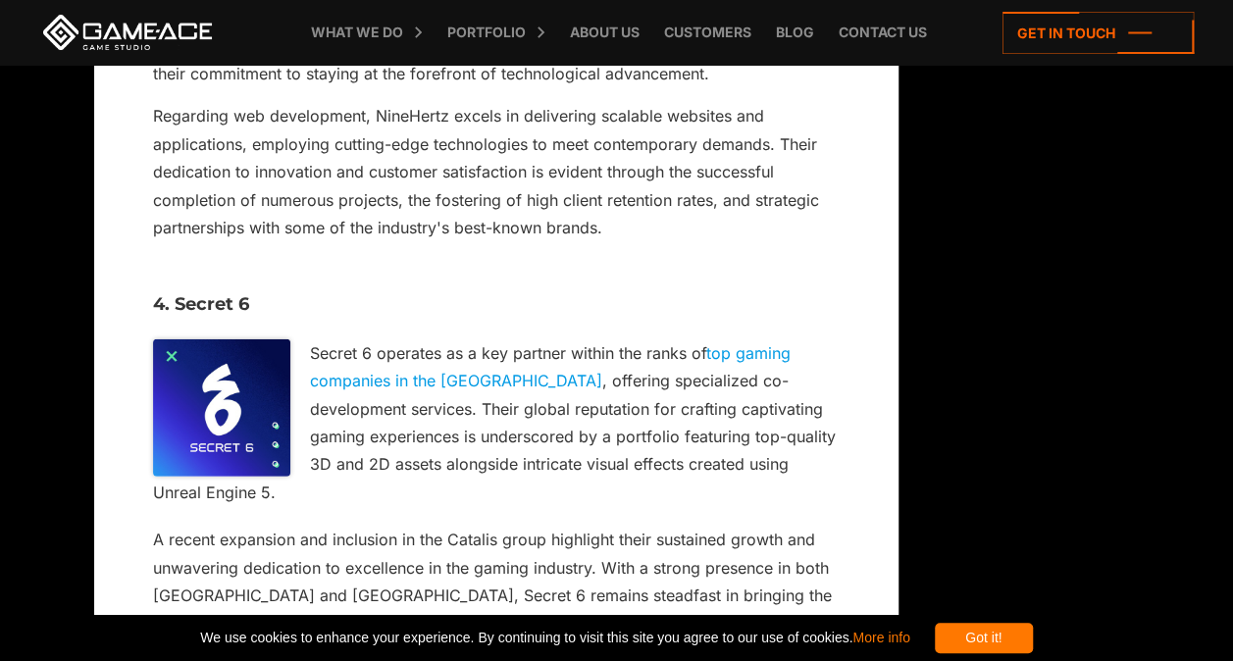
drag, startPoint x: 454, startPoint y: 245, endPoint x: 795, endPoint y: 255, distance: 341.4
drag, startPoint x: 176, startPoint y: 165, endPoint x: 433, endPoint y: 159, distance: 258.0
copy h3 "Capermint Technologies"
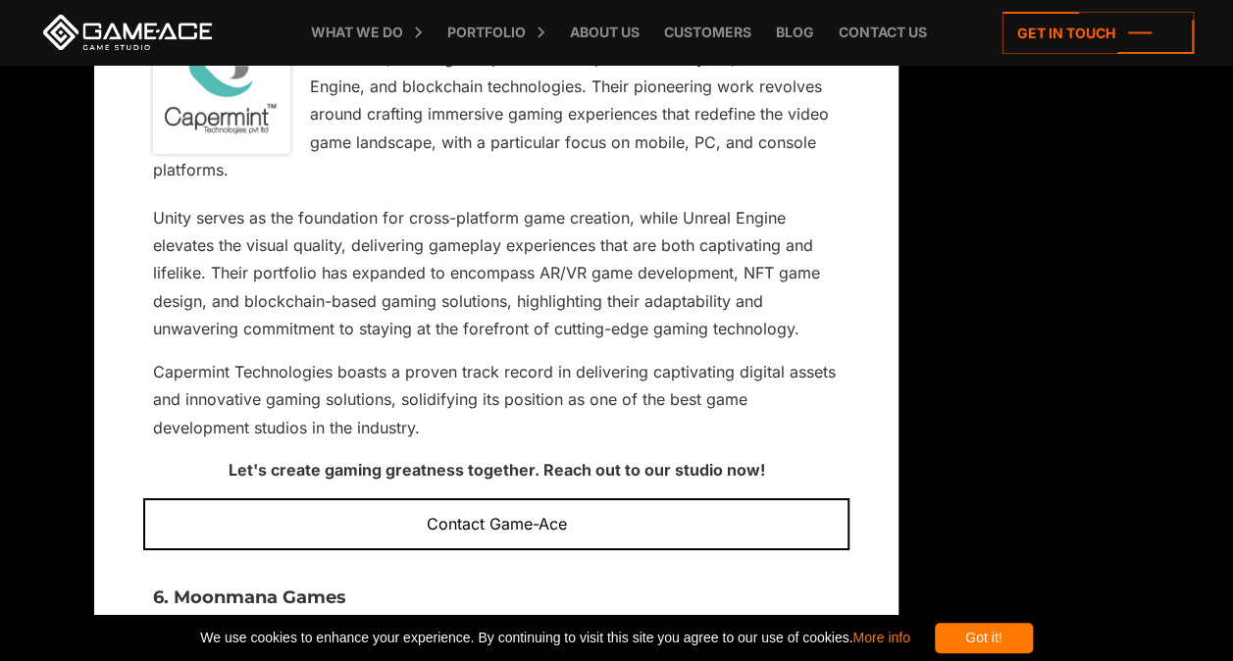
scroll to position [10867, 0]
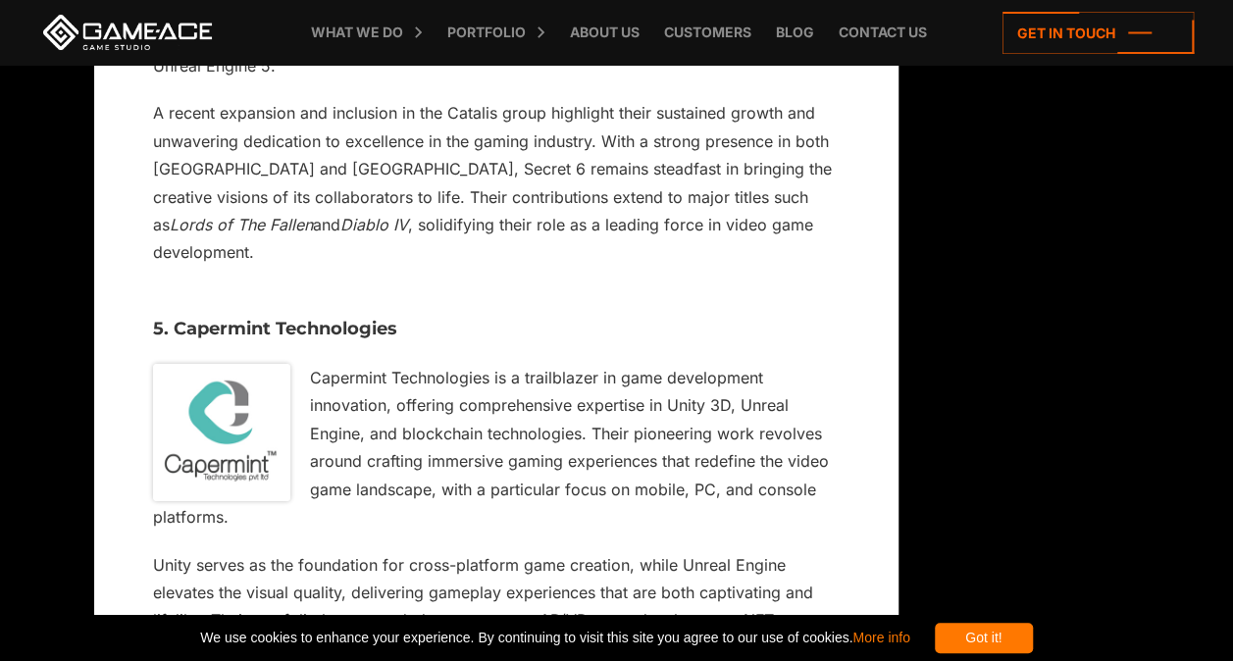
scroll to position [10519, 0]
